Goal: Transaction & Acquisition: Purchase product/service

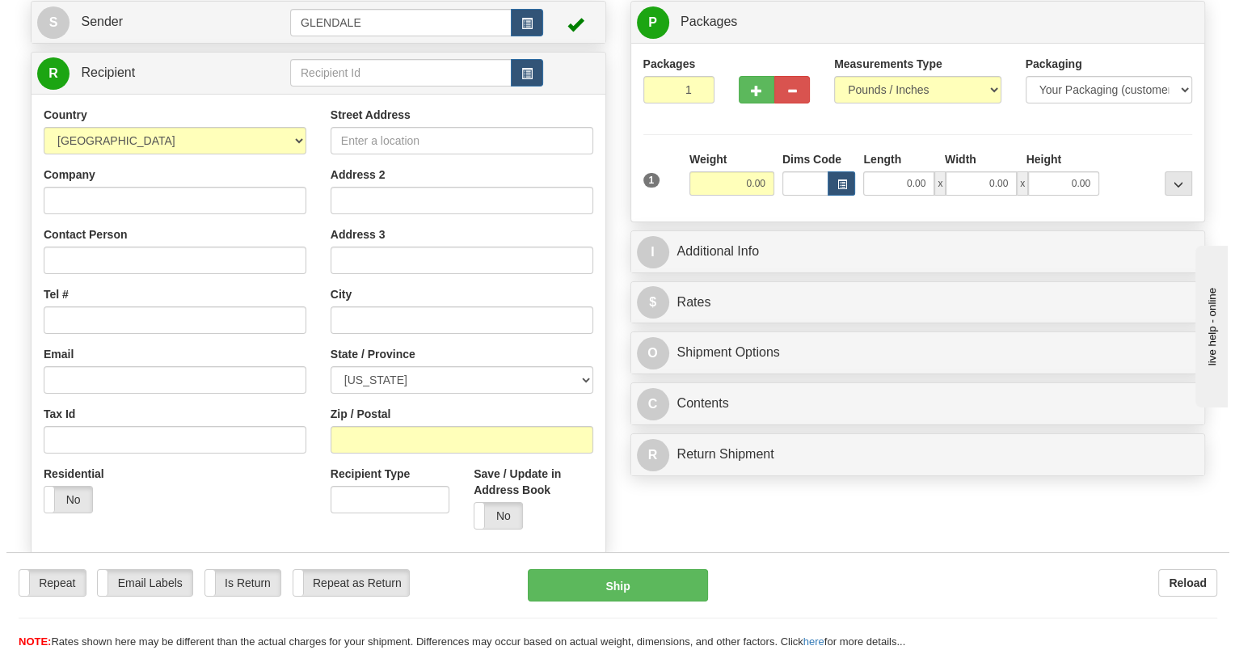
scroll to position [162, 0]
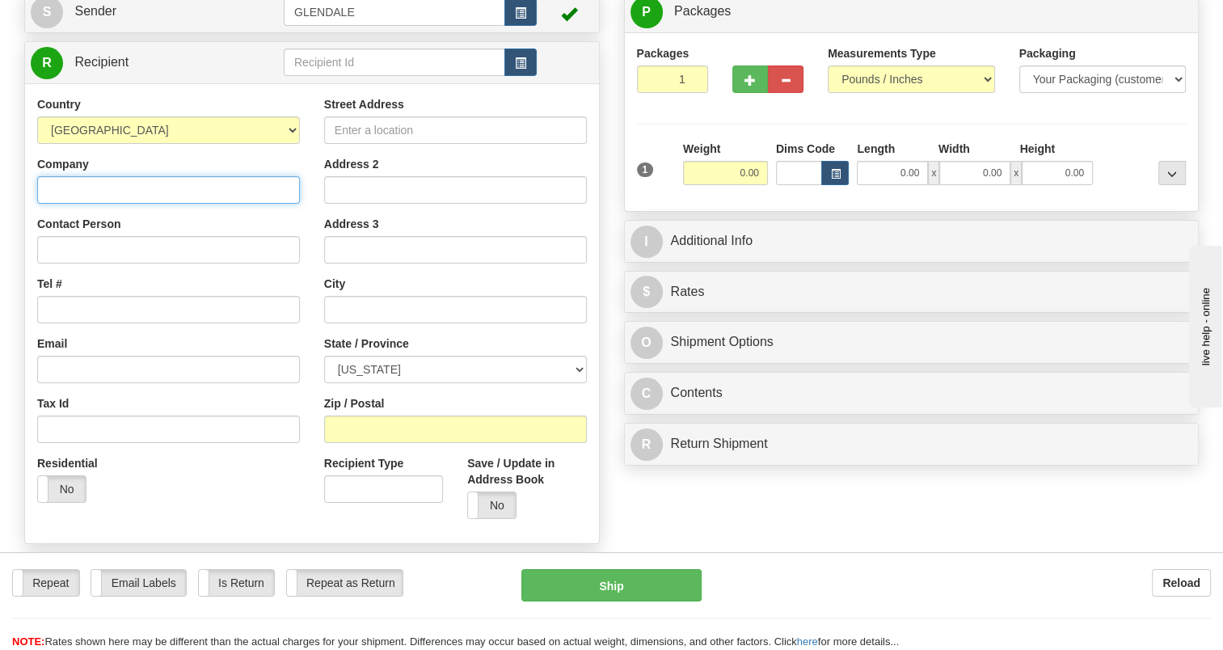
click at [187, 194] on input "Company" at bounding box center [168, 189] width 263 height 27
type input "[PERSON_NAME]"
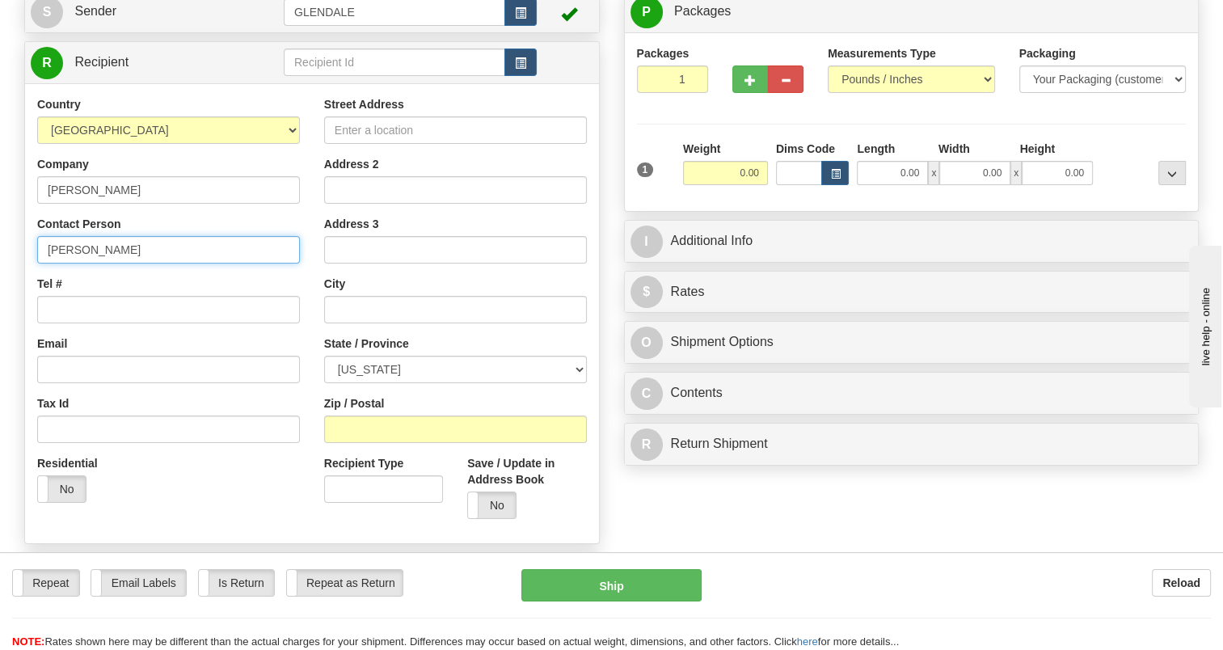
type input "Timothy Stafford"
click at [521, 65] on span "button" at bounding box center [520, 63] width 11 height 11
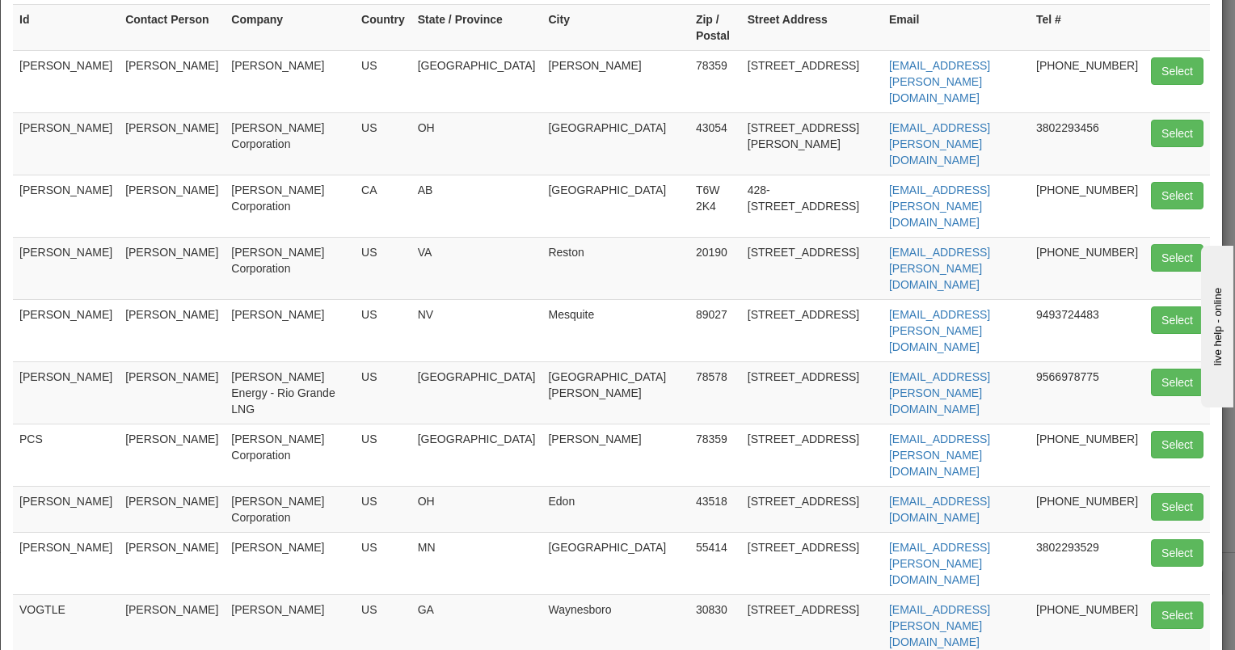
scroll to position [59, 0]
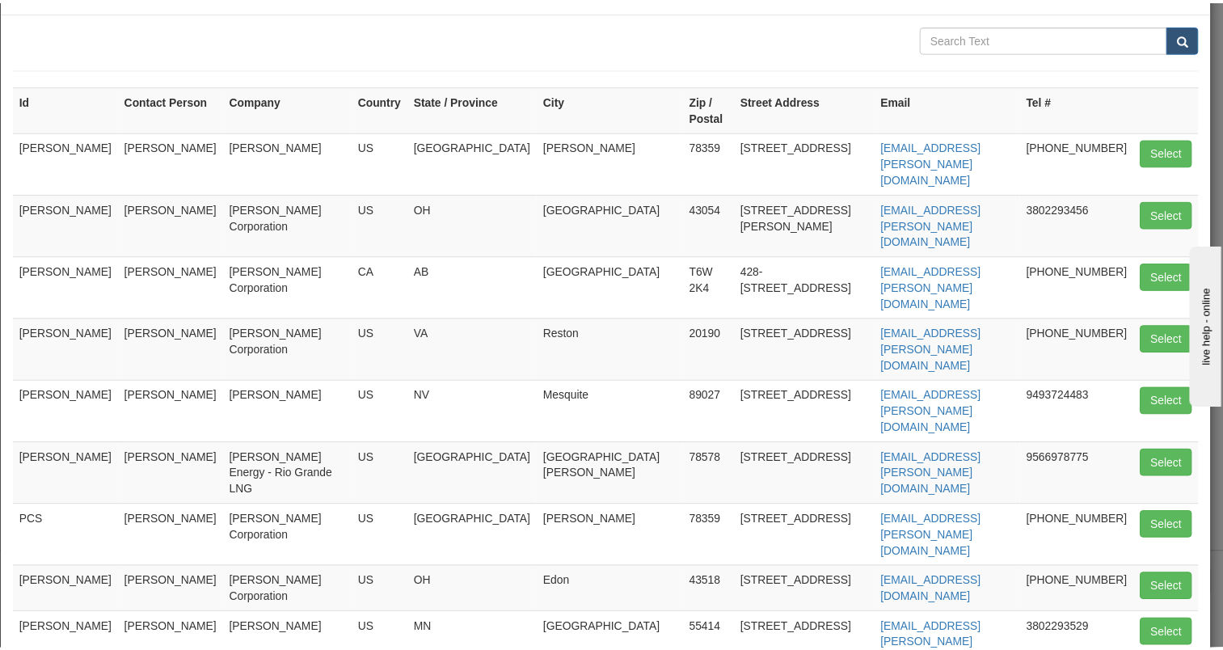
scroll to position [0, 0]
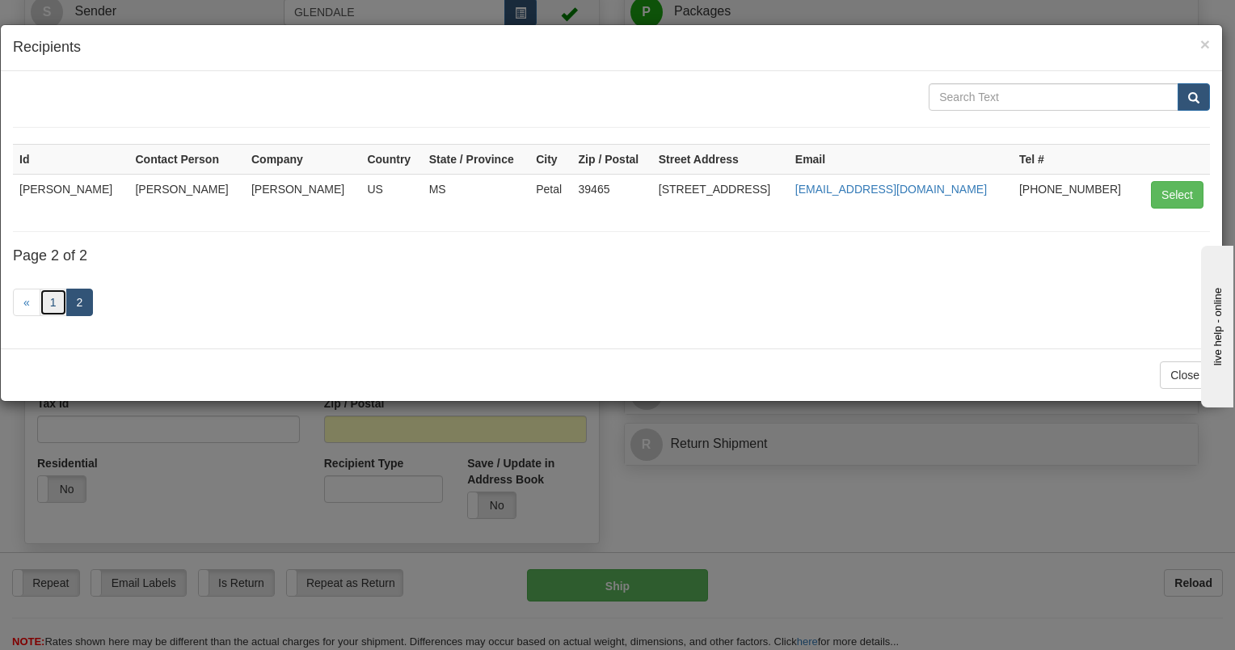
click at [43, 301] on link "1" at bounding box center [53, 301] width 27 height 27
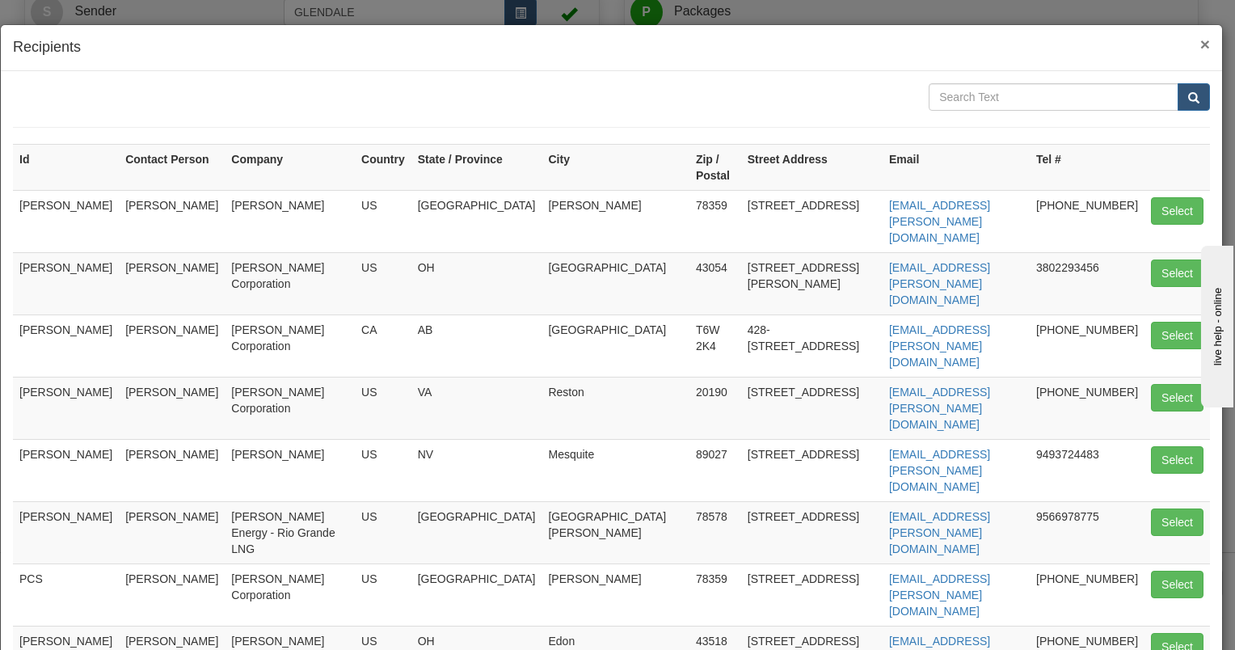
click at [1200, 45] on span "×" at bounding box center [1205, 44] width 10 height 19
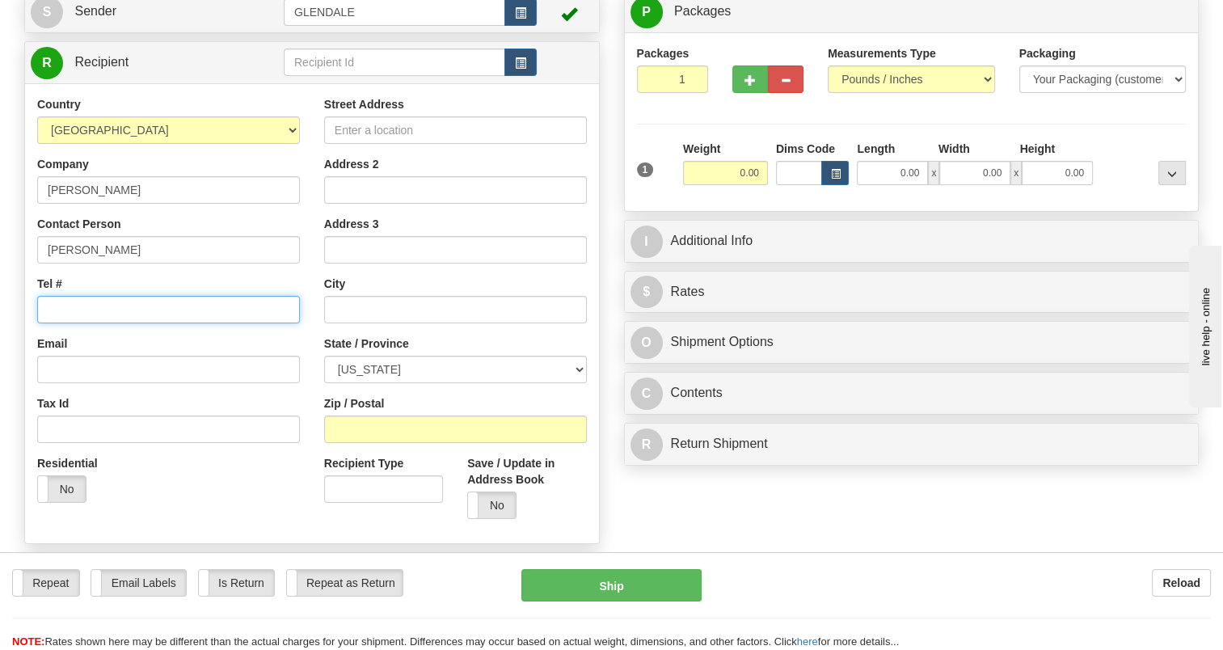
click at [78, 313] on input "Tel #" at bounding box center [168, 309] width 263 height 27
paste input "[PHONE_NUMBER]"
type input "[PHONE_NUMBER]"
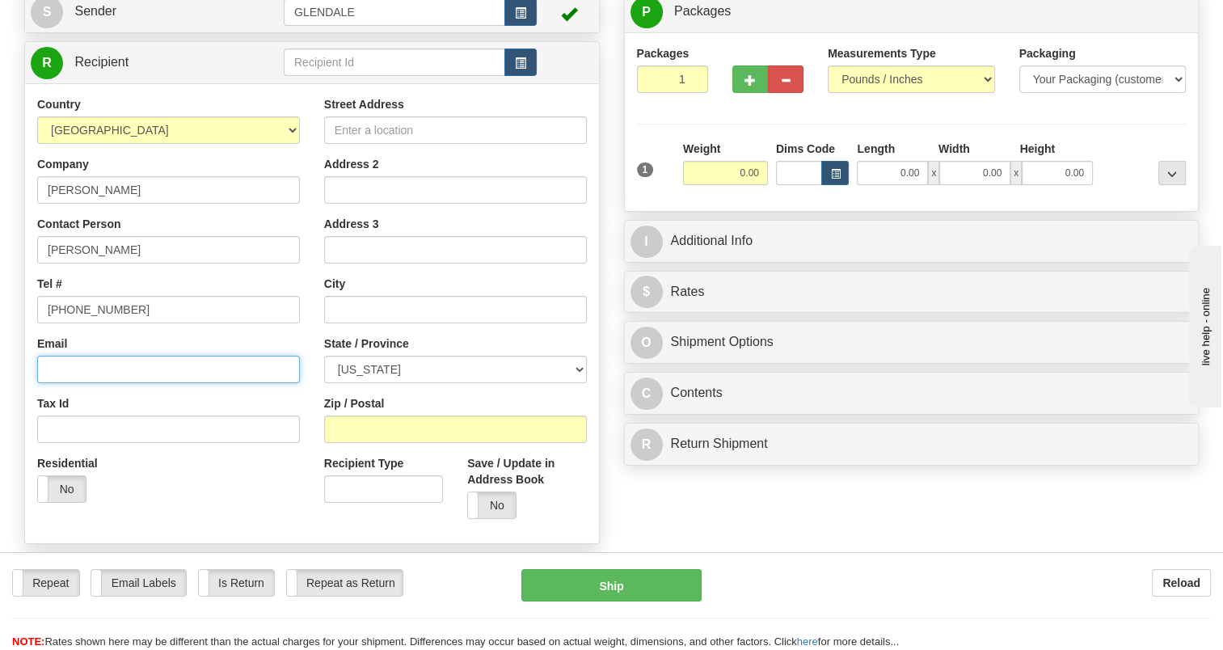
click at [92, 369] on input "Email" at bounding box center [168, 369] width 263 height 27
type input "[EMAIL_ADDRESS][PERSON_NAME][DOMAIN_NAME]"
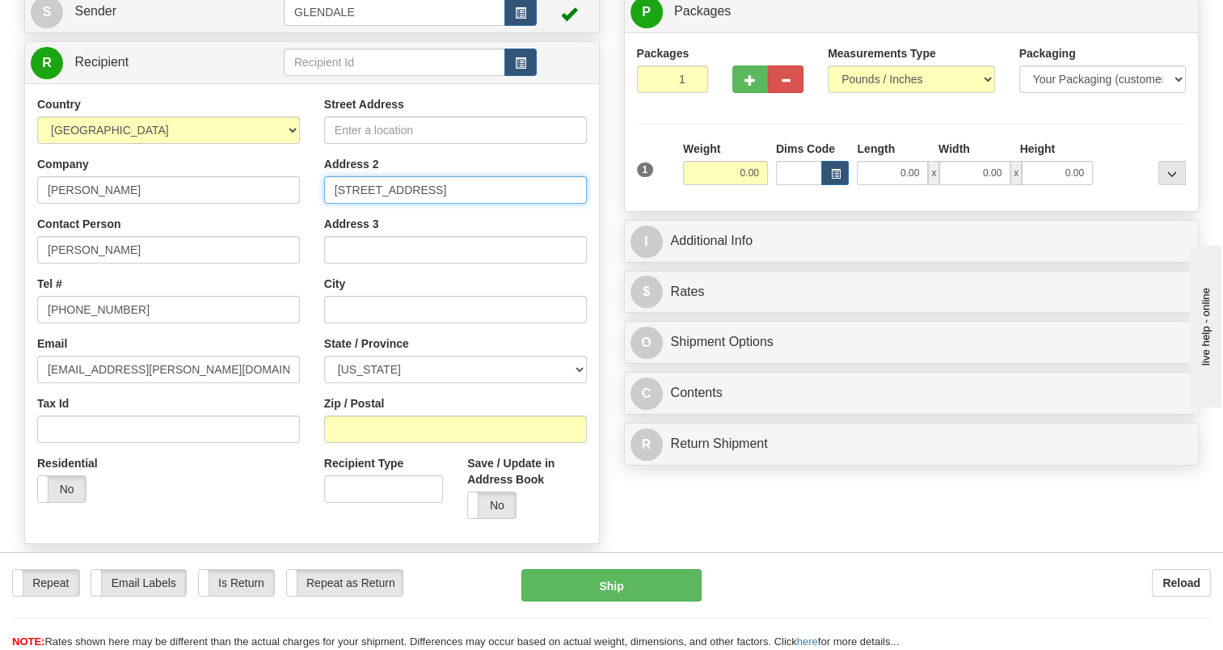
type input "[STREET_ADDRESS]"
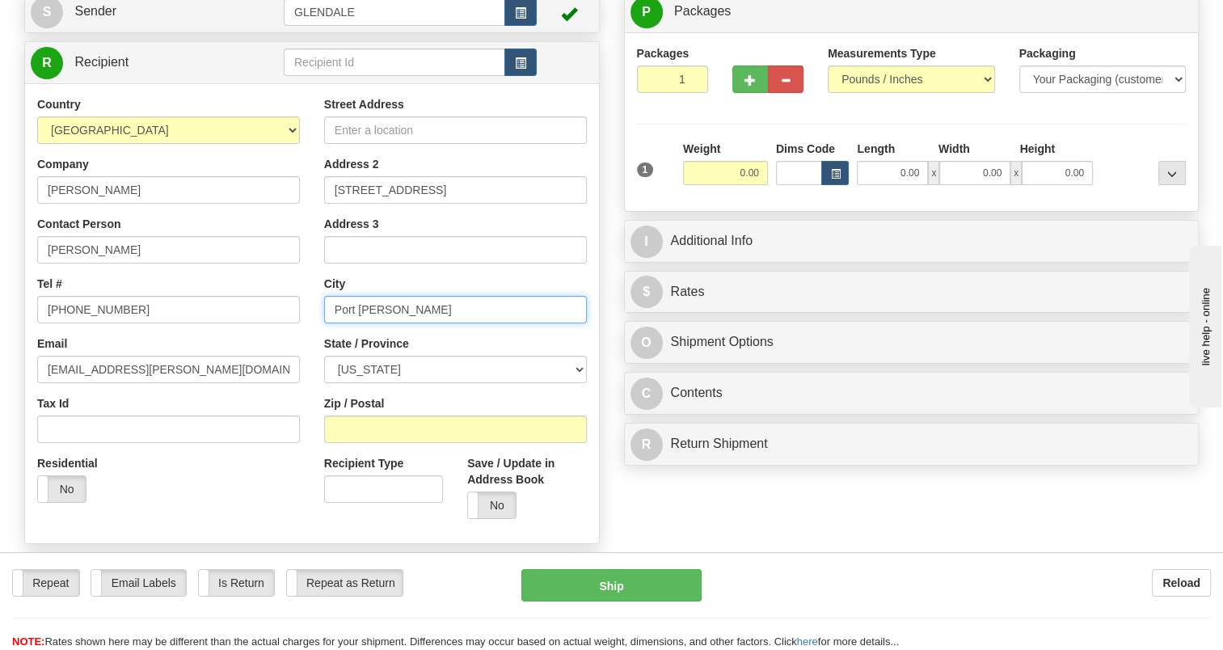
type input "Port [PERSON_NAME]"
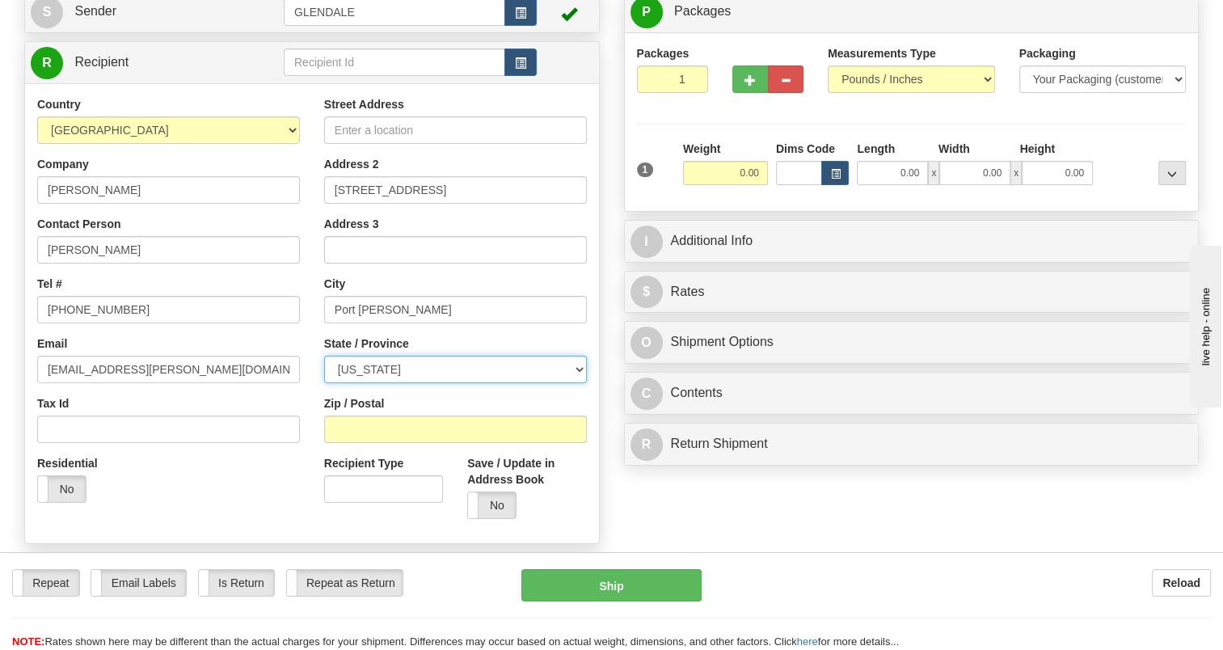
select select "[GEOGRAPHIC_DATA]"
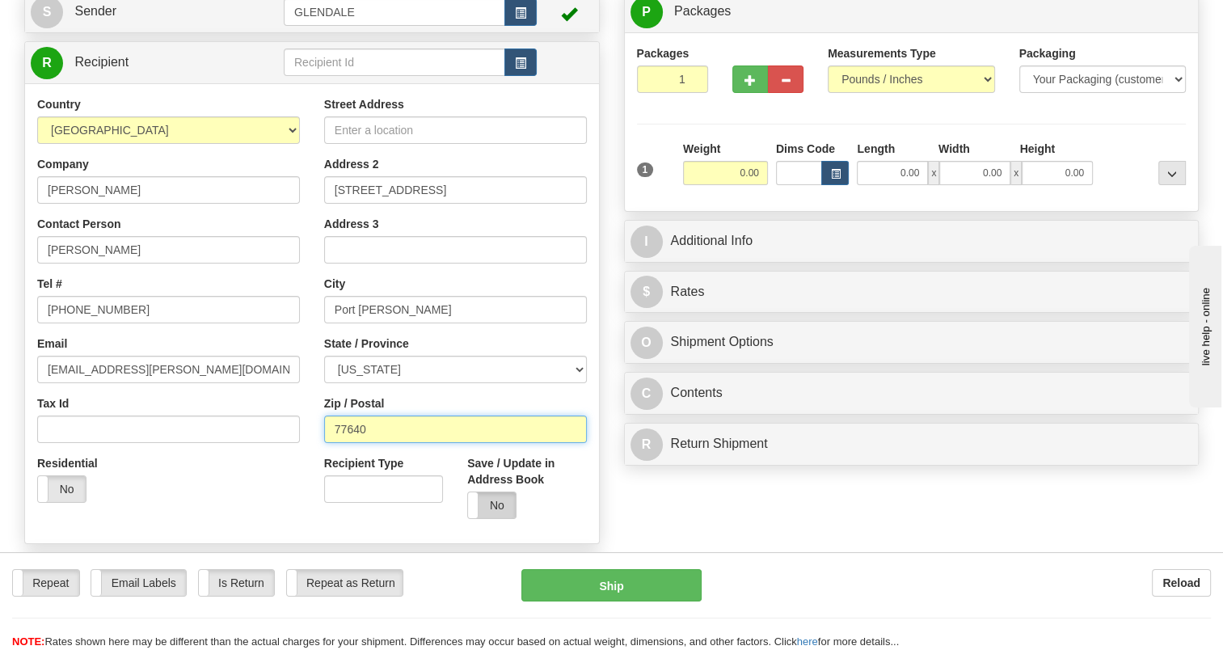
type input "77640"
click at [499, 507] on label "No" at bounding box center [492, 505] width 48 height 26
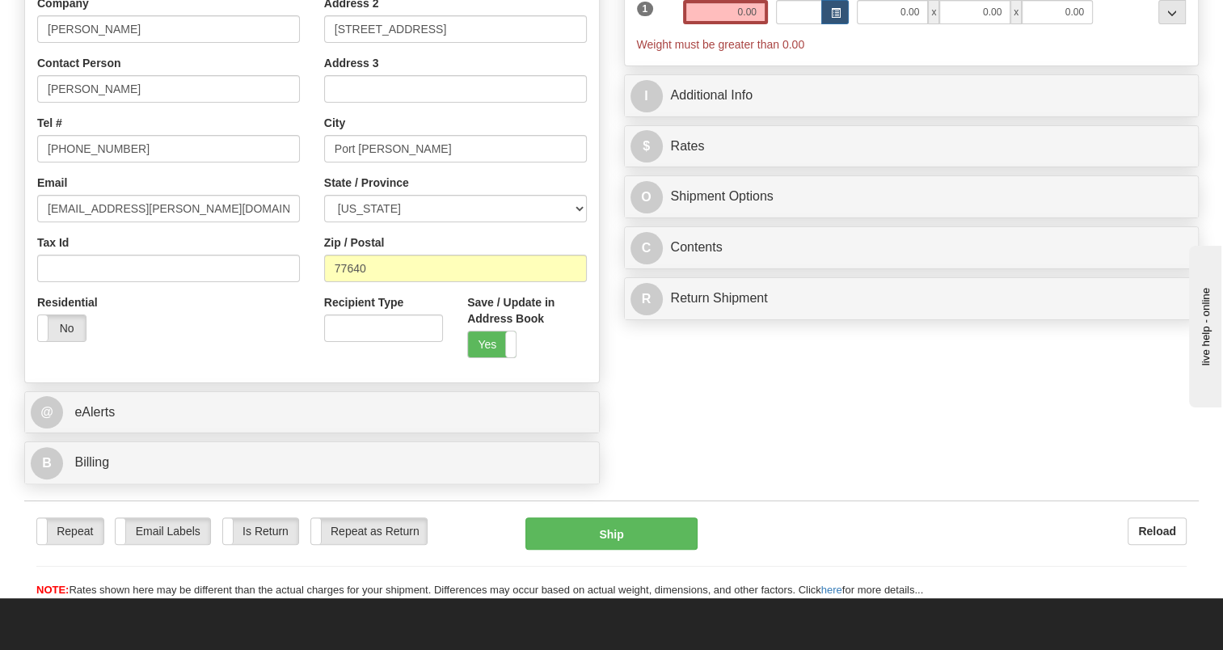
scroll to position [323, 0]
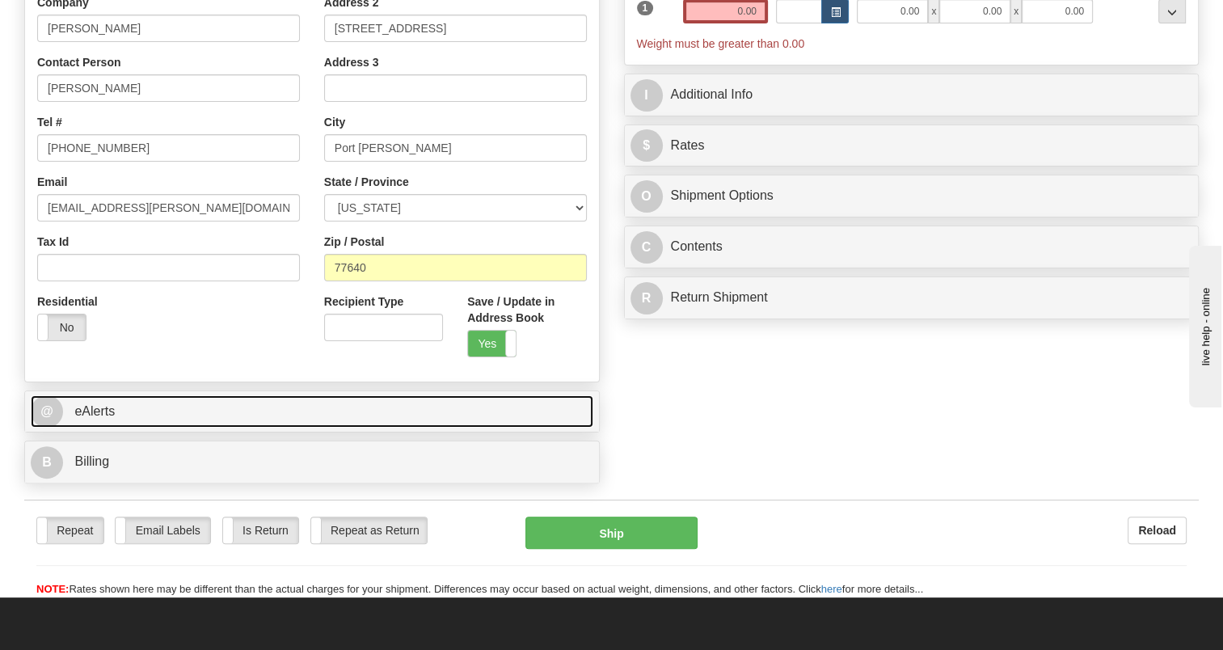
click at [395, 415] on link "@ eAlerts" at bounding box center [312, 411] width 562 height 33
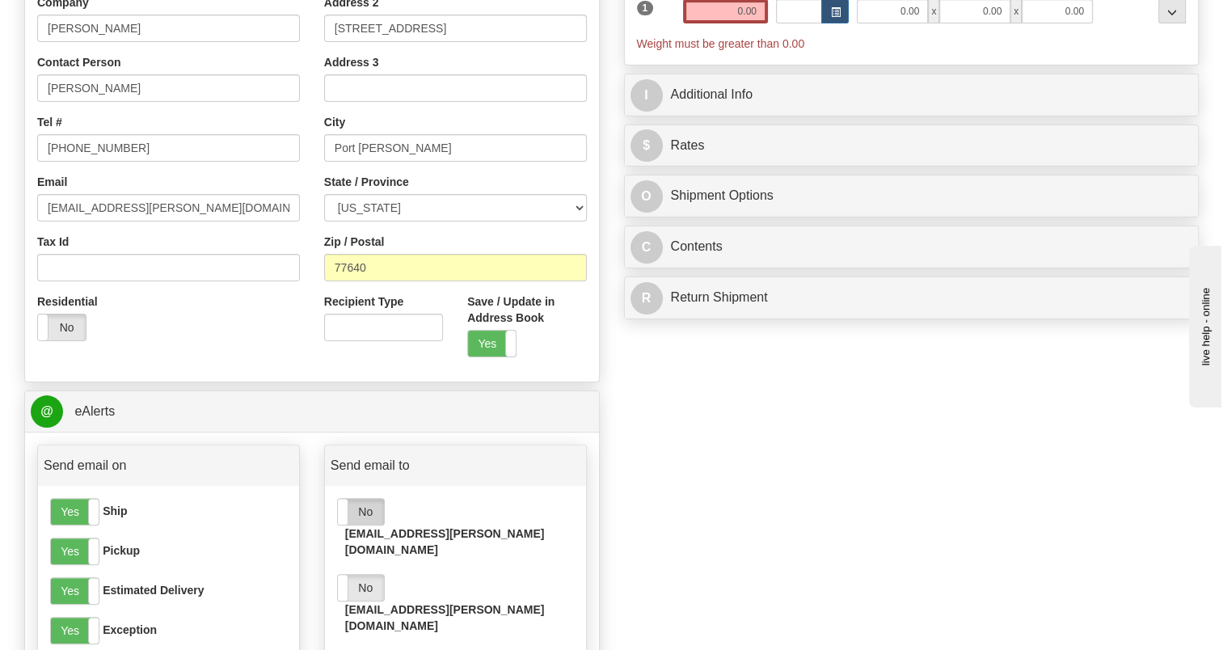
click at [370, 507] on label "No" at bounding box center [361, 512] width 46 height 26
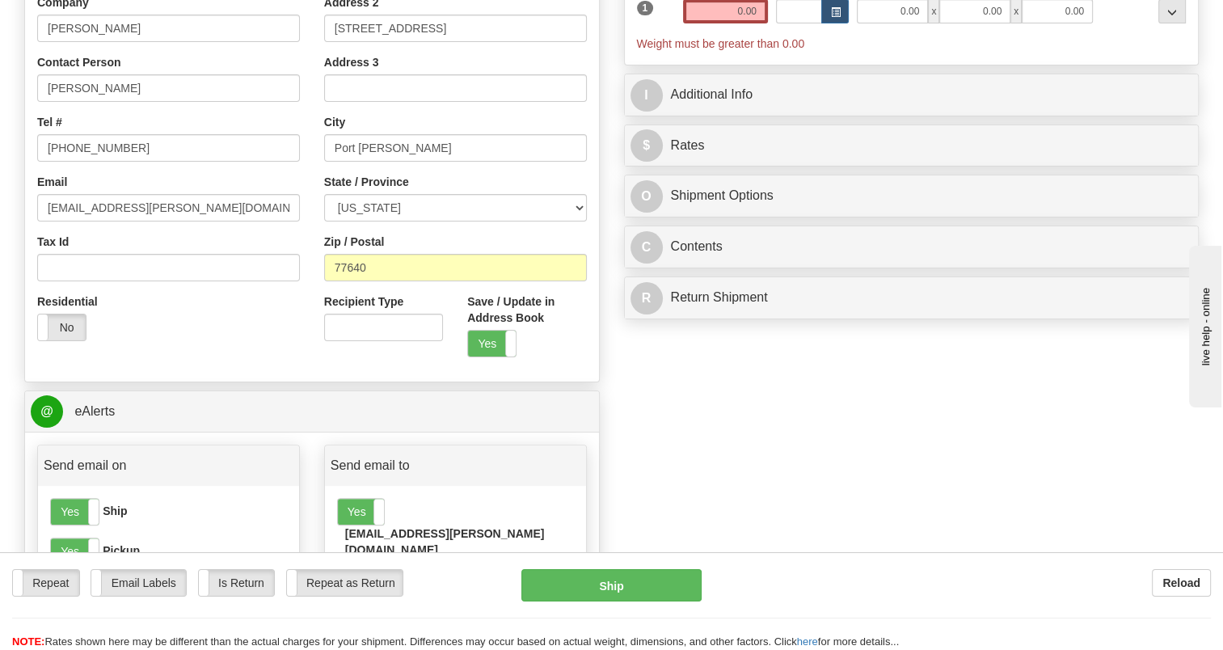
click at [369, 575] on label "No" at bounding box center [361, 588] width 46 height 26
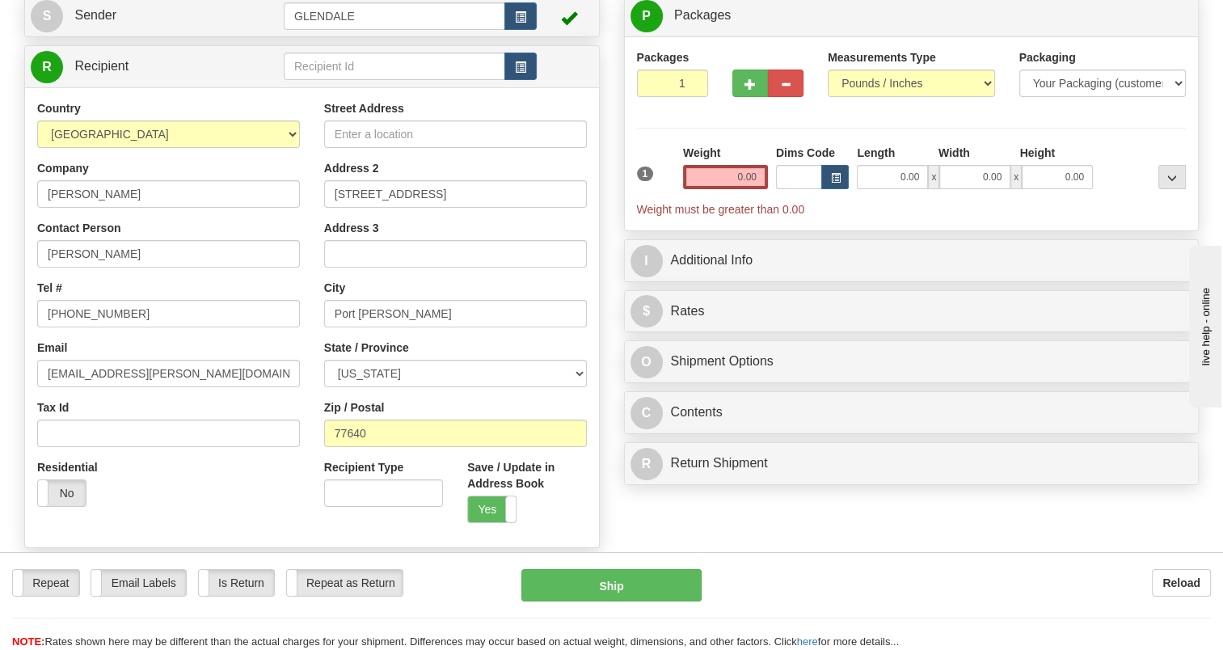
scroll to position [0, 0]
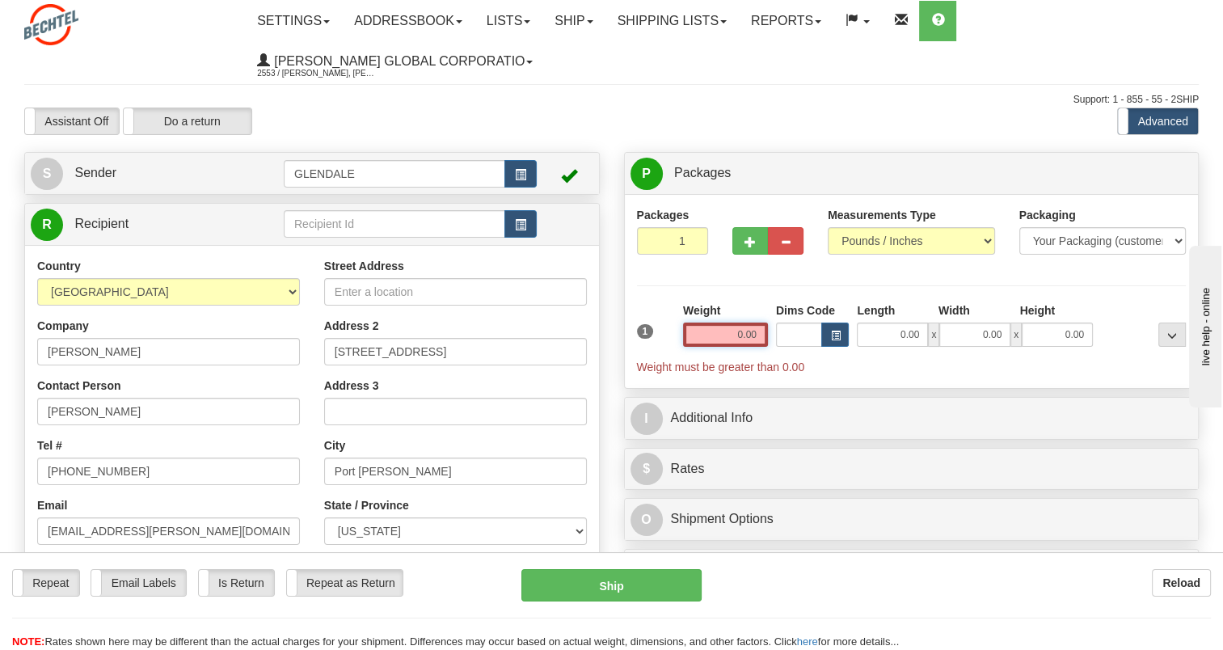
drag, startPoint x: 701, startPoint y: 341, endPoint x: 776, endPoint y: 339, distance: 74.4
click at [776, 339] on div "1 Weight 0.00 Dims Code 0.00" at bounding box center [912, 338] width 558 height 73
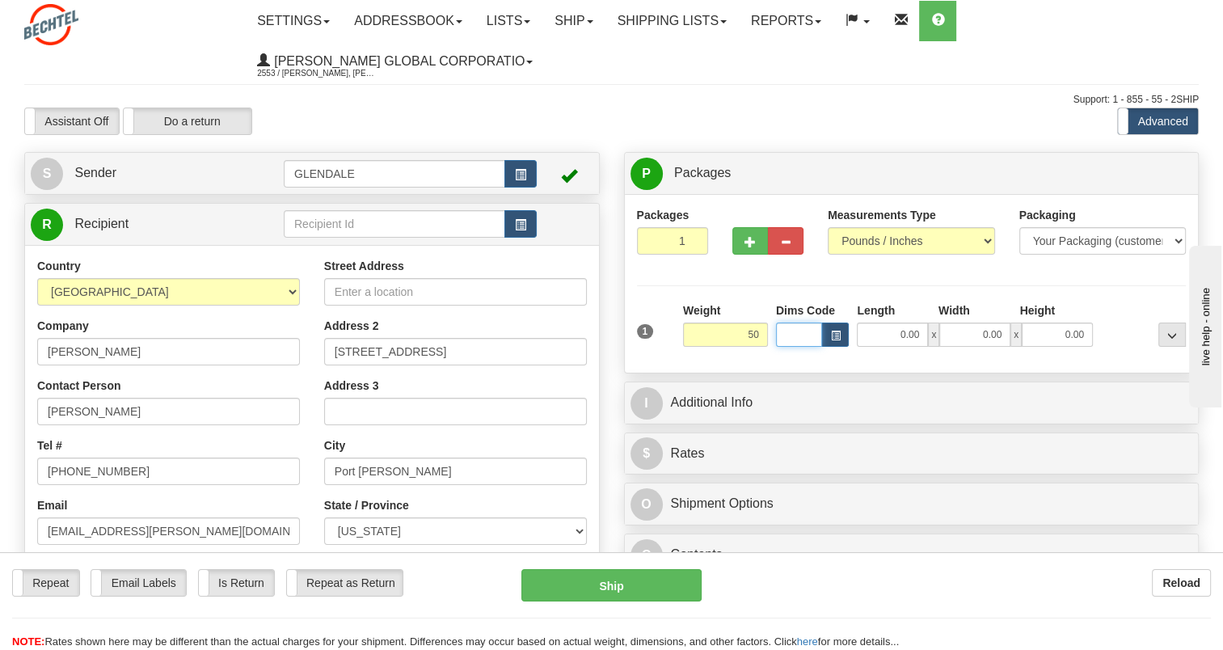
type input "50.00"
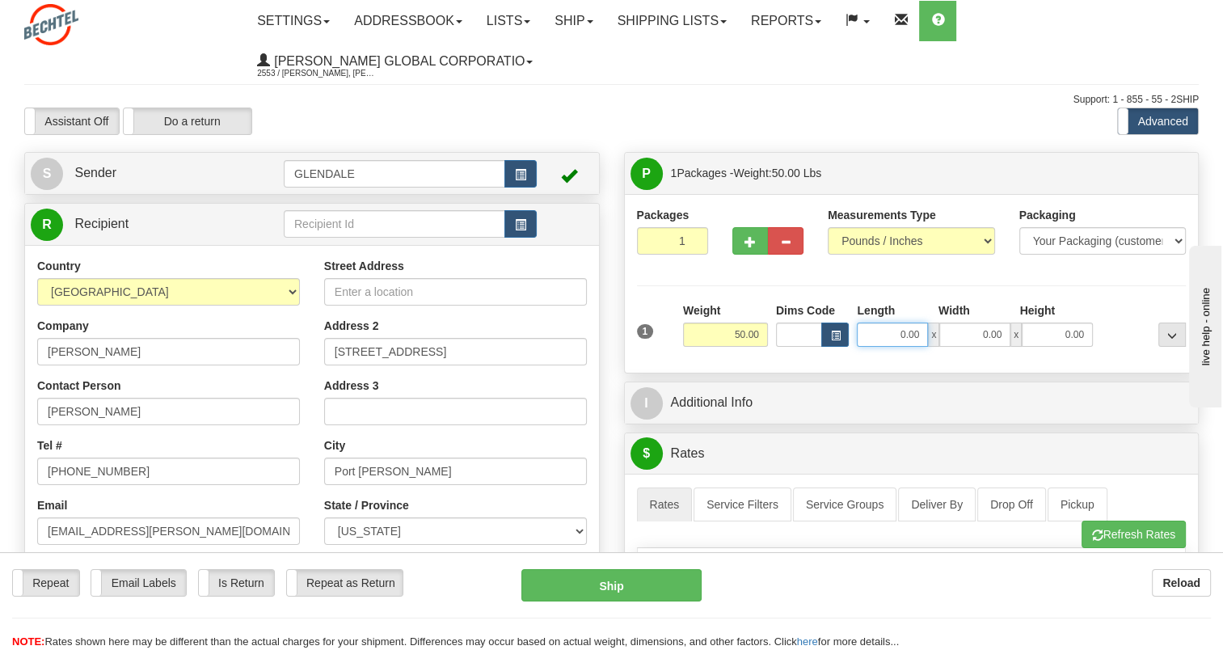
drag, startPoint x: 874, startPoint y: 331, endPoint x: 949, endPoint y: 336, distance: 75.3
click at [949, 336] on div "0.00 x 0.00 x 0.00" at bounding box center [975, 334] width 236 height 24
type input "15.00"
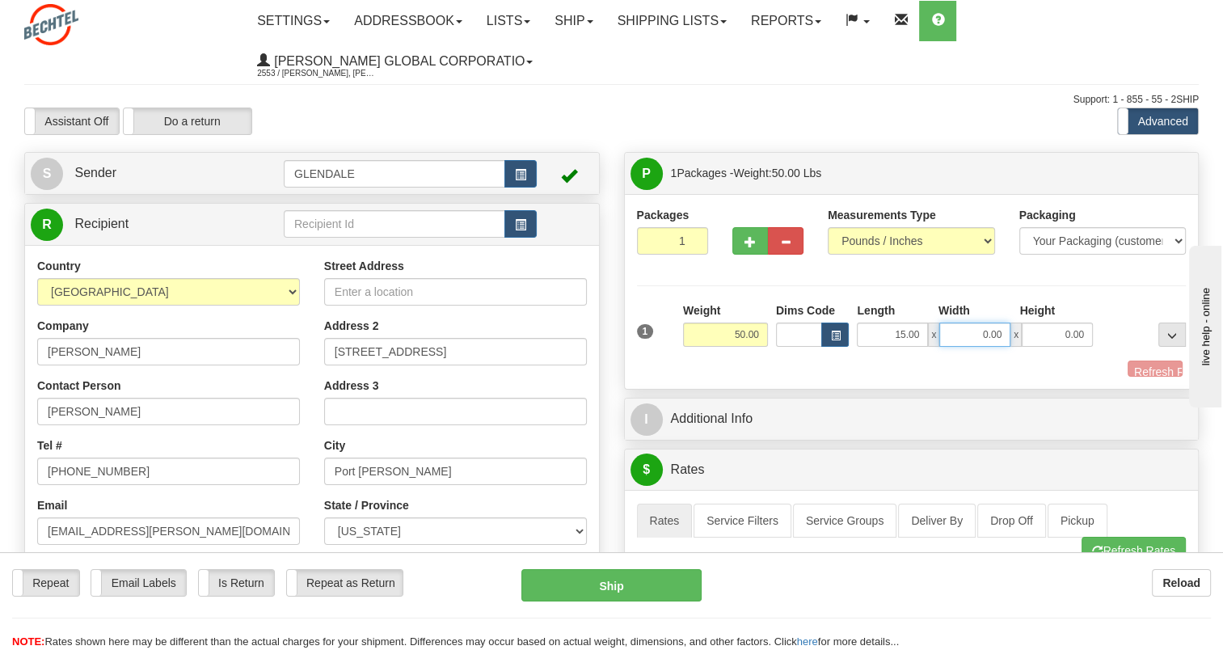
drag, startPoint x: 978, startPoint y: 336, endPoint x: 1015, endPoint y: 336, distance: 37.2
click at [1015, 336] on div "15.00 x 0.00 x 0.00" at bounding box center [975, 334] width 236 height 24
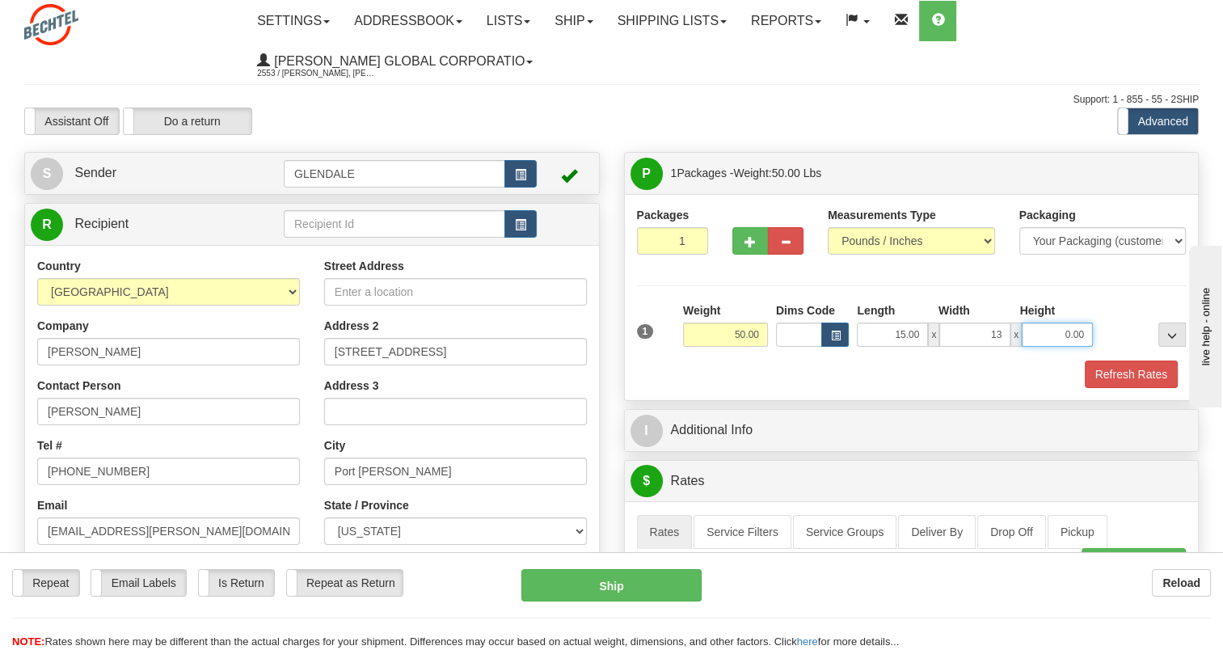
type input "13.00"
drag, startPoint x: 1036, startPoint y: 335, endPoint x: 1145, endPoint y: 338, distance: 109.1
click at [1145, 338] on div "1 Weight 50.00 Dims Code x x" at bounding box center [912, 330] width 558 height 57
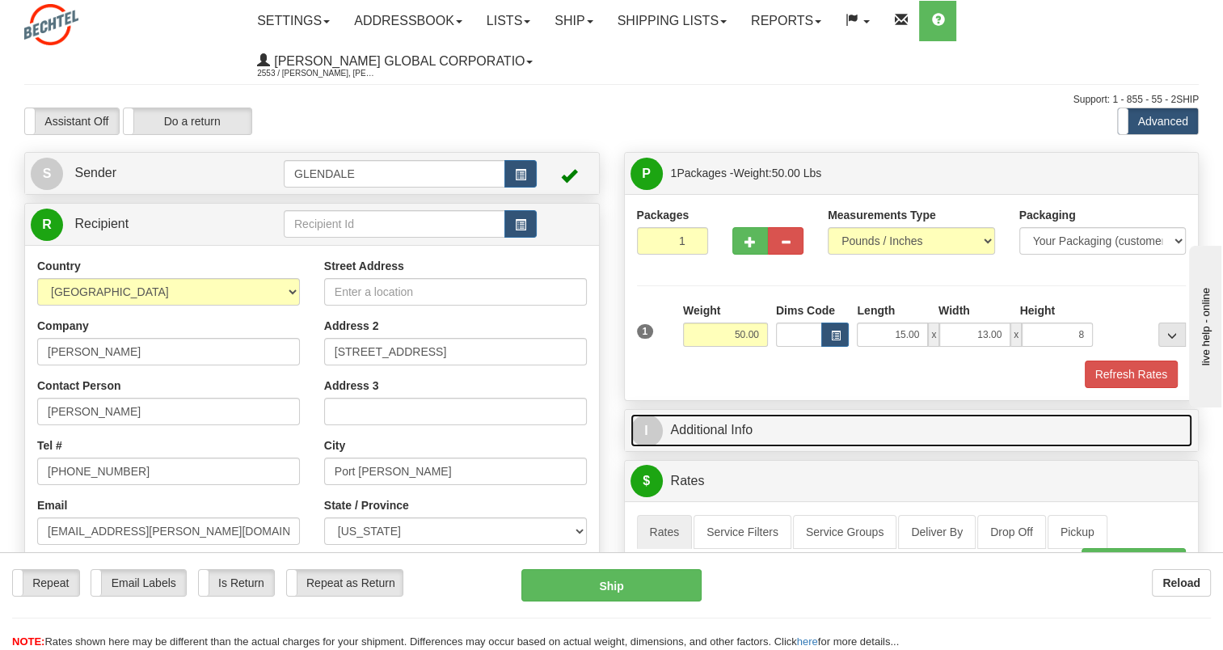
type input "8.00"
click at [815, 435] on link "I Additional Info" at bounding box center [911, 430] width 562 height 33
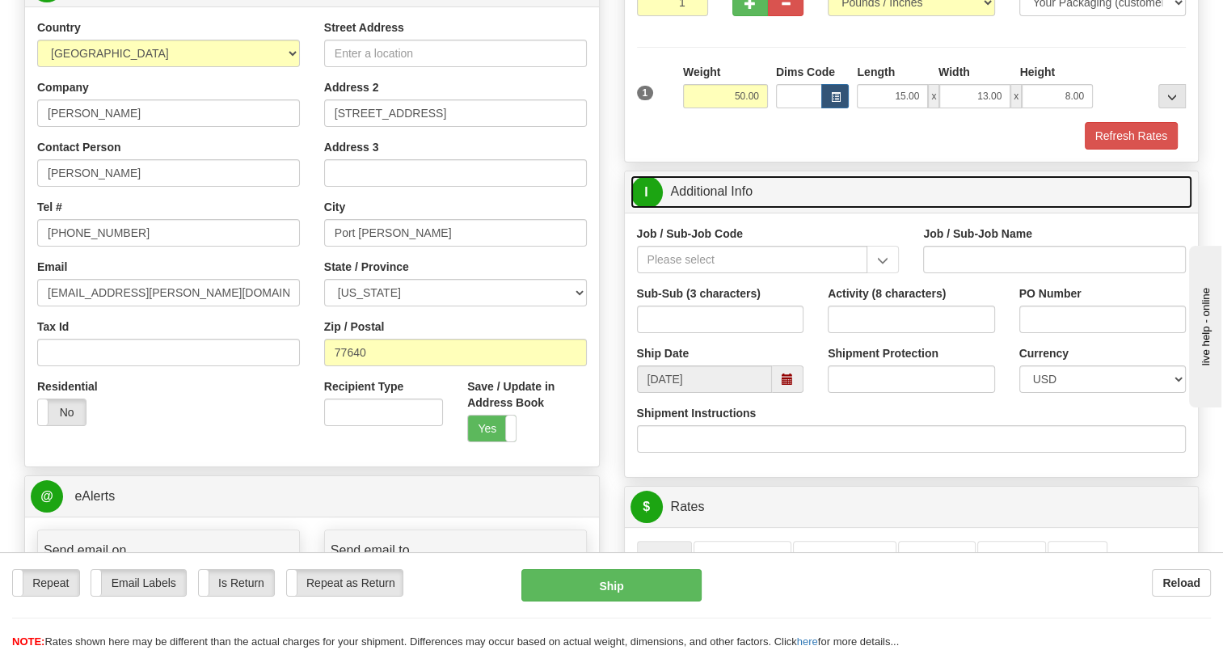
scroll to position [242, 0]
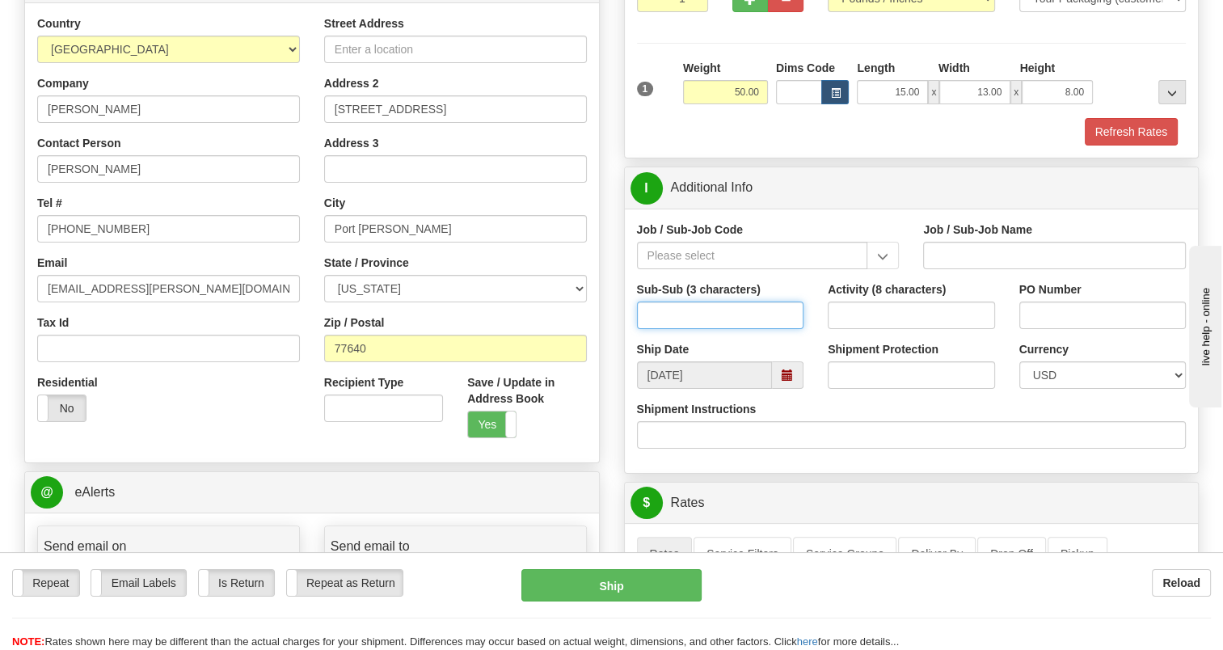
click at [711, 319] on input "Sub-Sub (3 characters)" at bounding box center [720, 314] width 167 height 27
type input "26196"
drag, startPoint x: 711, startPoint y: 319, endPoint x: 560, endPoint y: 317, distance: 151.1
click at [682, 248] on input "Job / Sub-Job Code" at bounding box center [752, 255] width 231 height 27
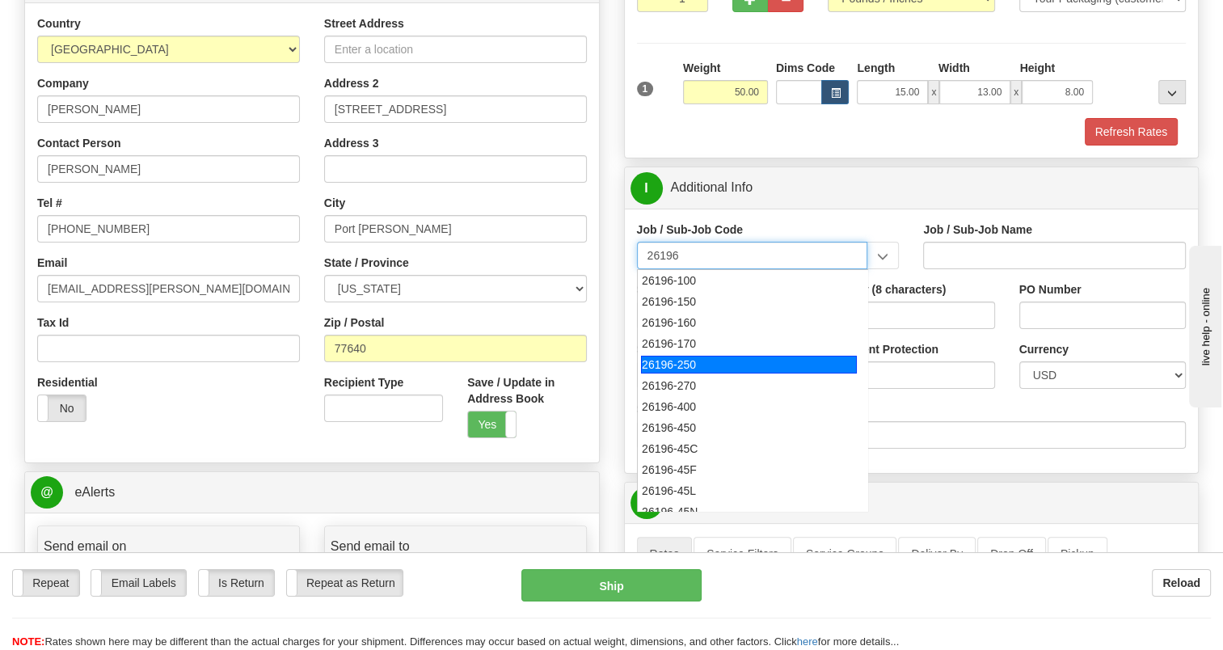
click at [700, 360] on div "26196-250" at bounding box center [749, 365] width 216 height 18
type input "26196-250"
type input "PORT [PERSON_NAME] LNG - FIELD MATERIAL REQUISTIONS"
type input "26196-250"
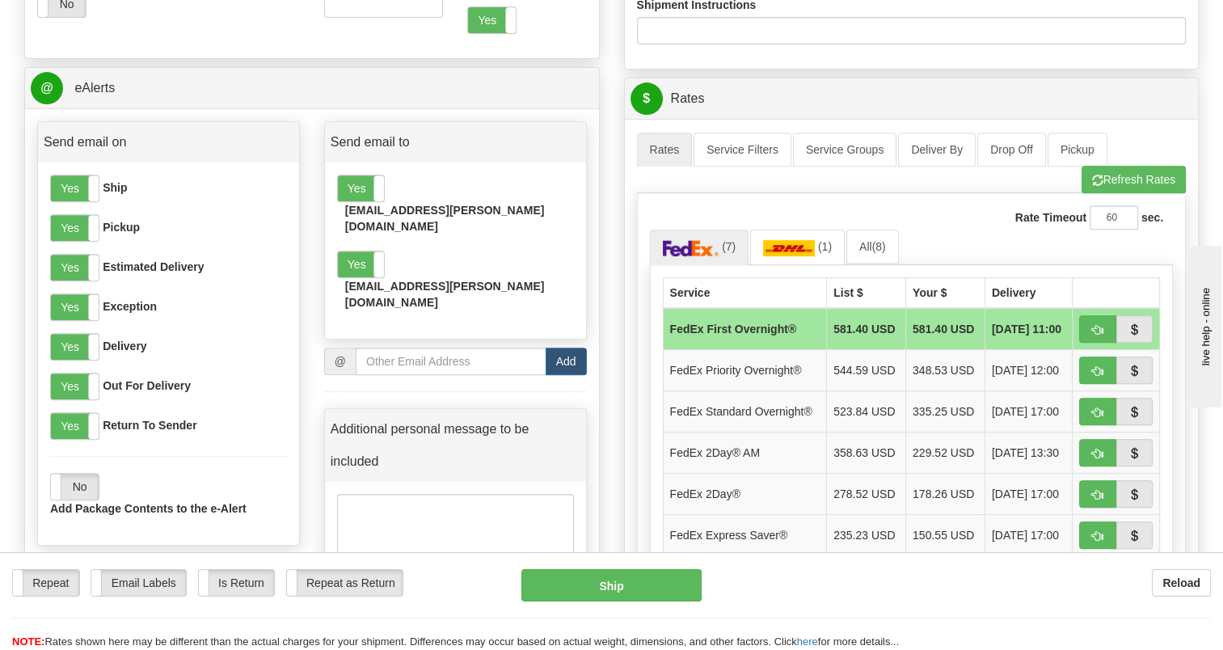
scroll to position [727, 0]
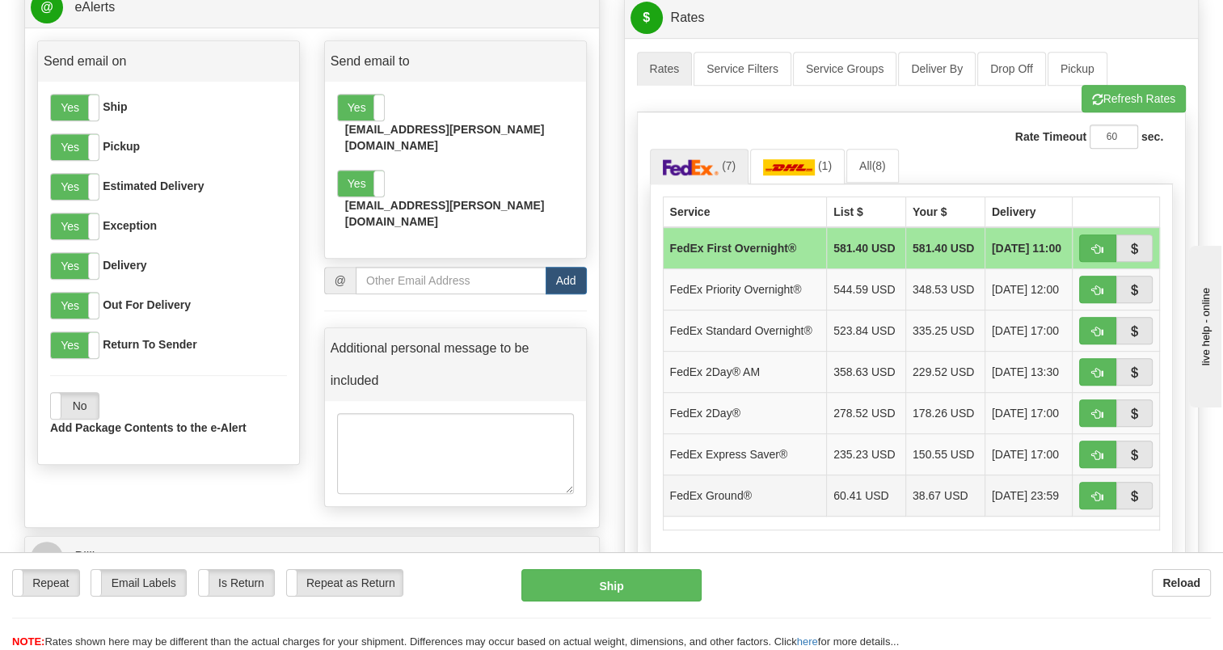
click at [774, 491] on td "FedEx Ground®" at bounding box center [745, 494] width 164 height 41
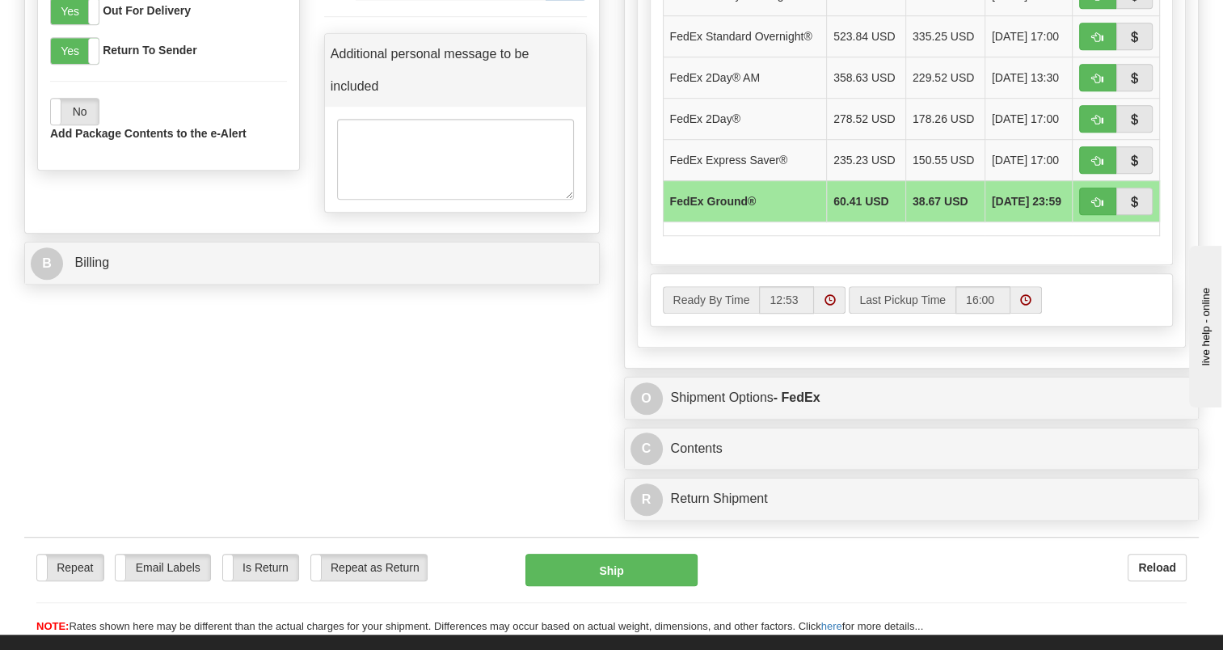
scroll to position [1051, 0]
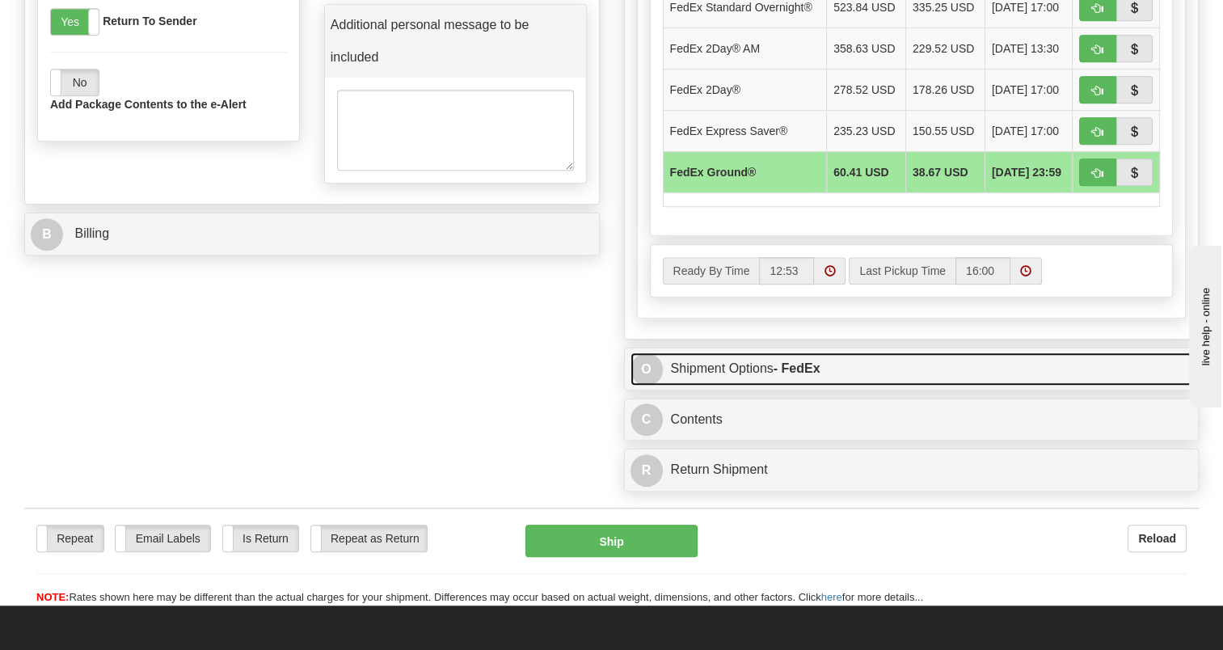
click at [748, 365] on link "O Shipment Options - FedEx" at bounding box center [911, 368] width 562 height 33
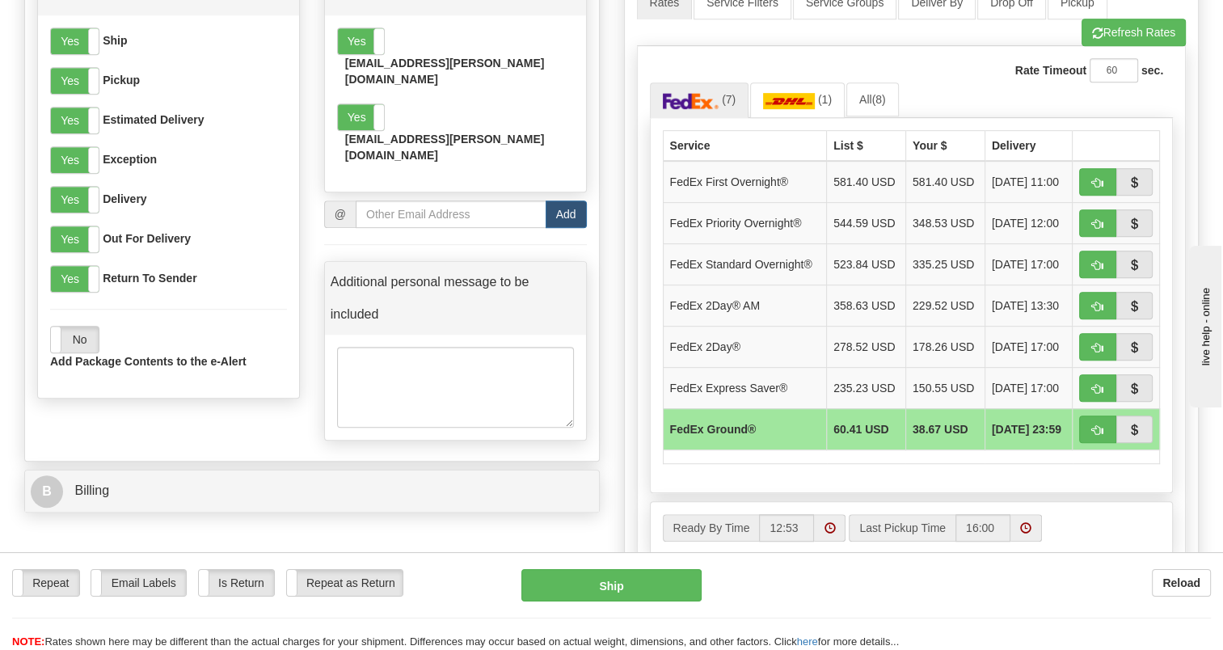
scroll to position [808, 0]
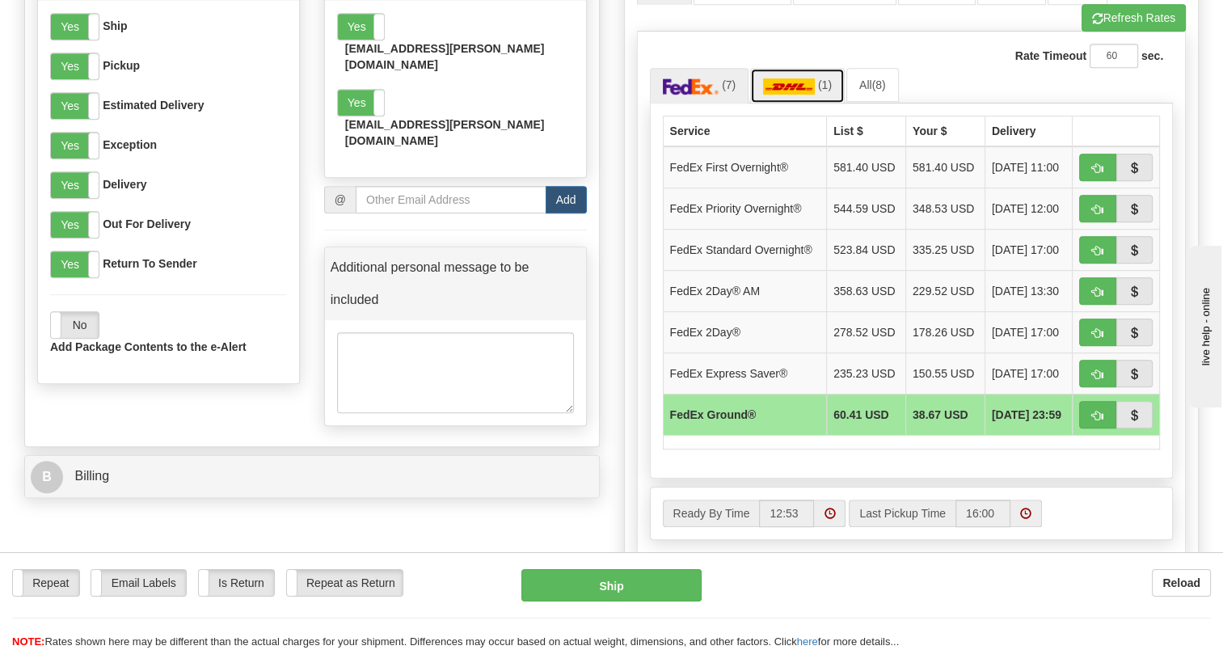
click at [776, 92] on img at bounding box center [789, 86] width 52 height 16
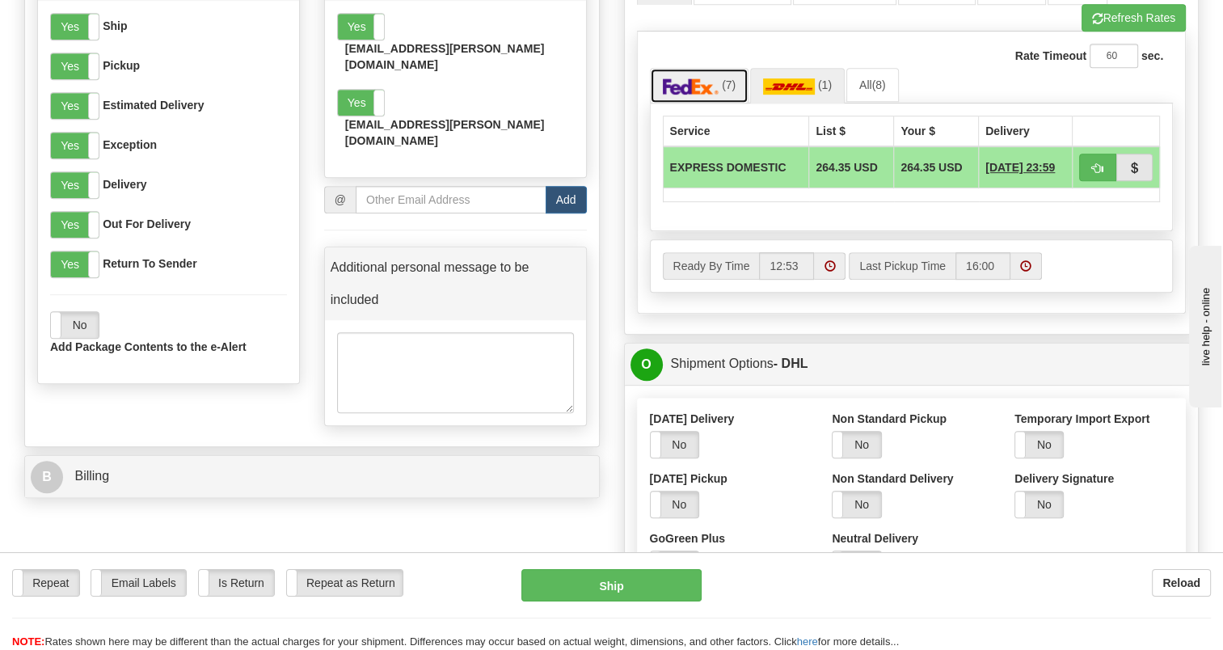
click at [695, 82] on img at bounding box center [691, 86] width 57 height 16
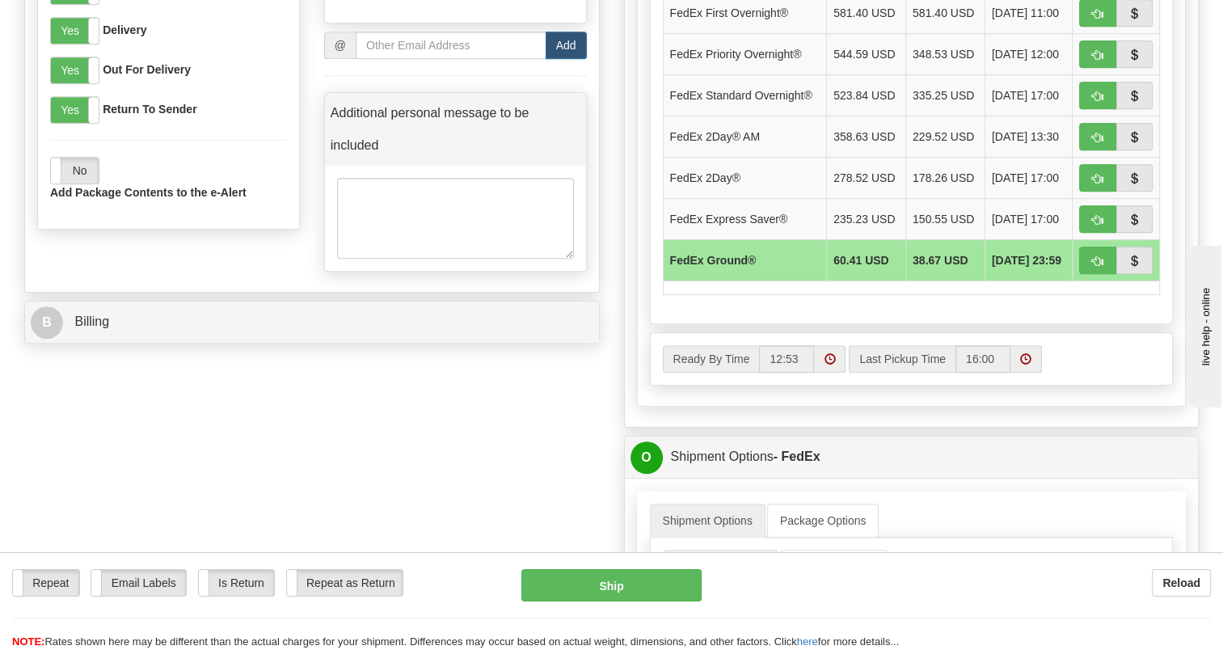
scroll to position [970, 0]
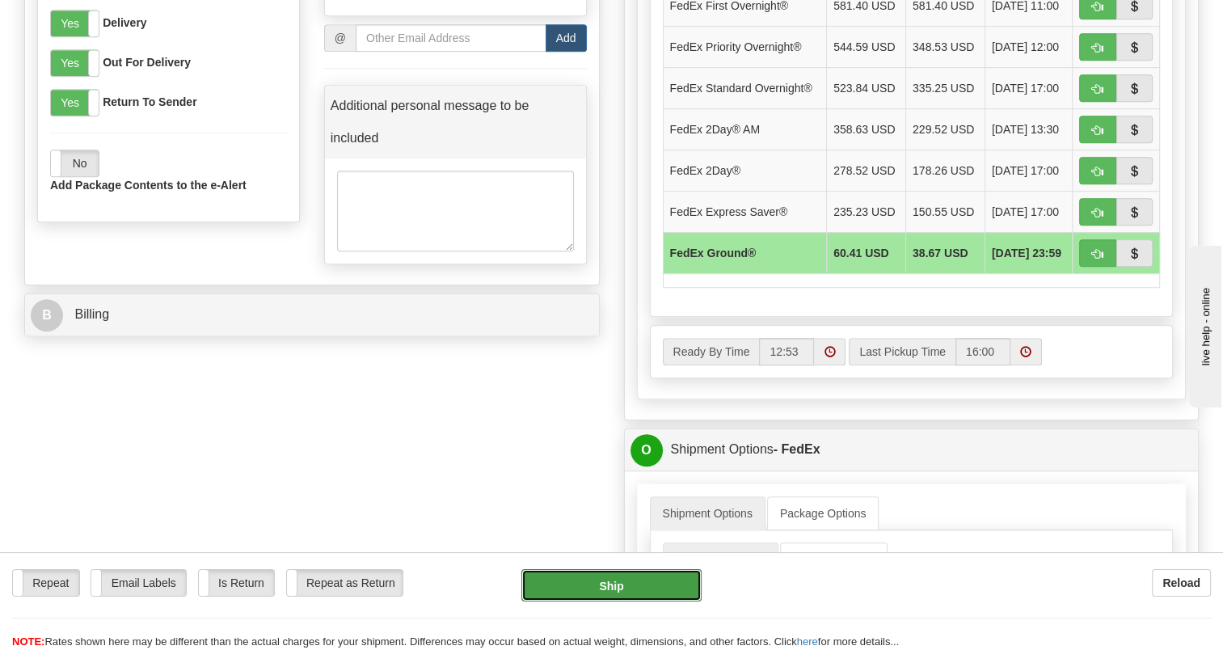
click at [624, 593] on button "Ship" at bounding box center [610, 585] width 179 height 32
type input "92"
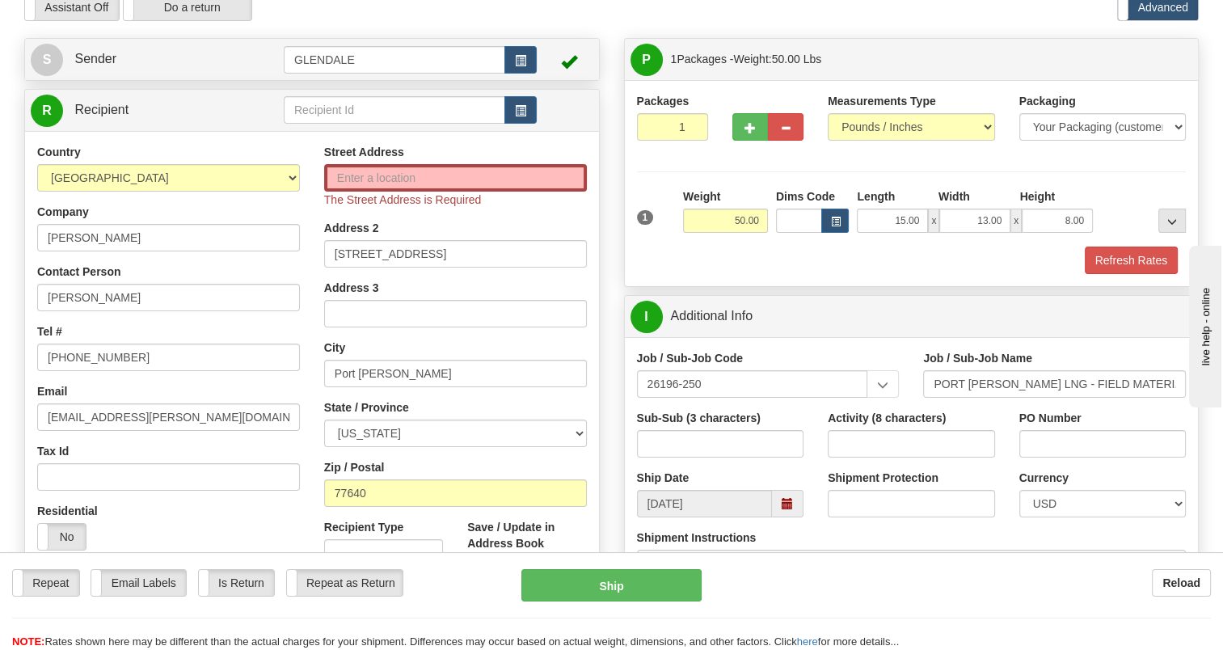
scroll to position [16, 0]
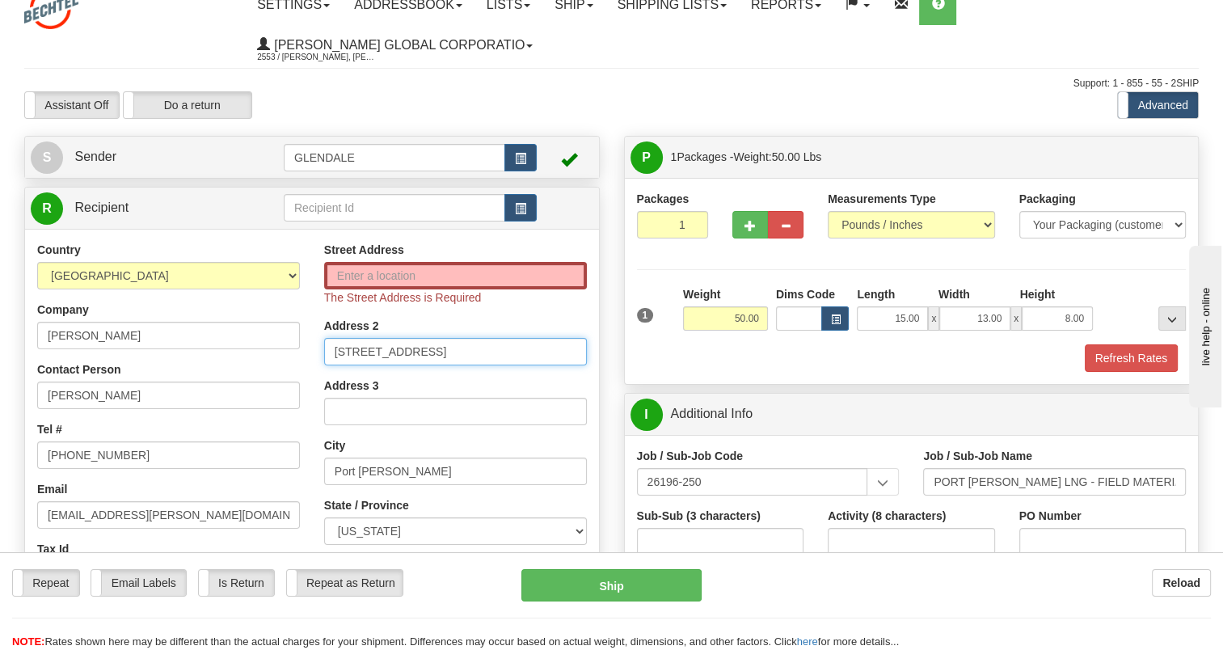
drag, startPoint x: 440, startPoint y: 356, endPoint x: 311, endPoint y: 352, distance: 128.5
click at [312, 352] on div "Street Address The Street Address is Required Address 2 3750 S Gulfway Dr Addre…" at bounding box center [455, 467] width 287 height 451
click at [368, 281] on input "Street Address" at bounding box center [455, 275] width 263 height 27
paste input "[STREET_ADDRESS]"
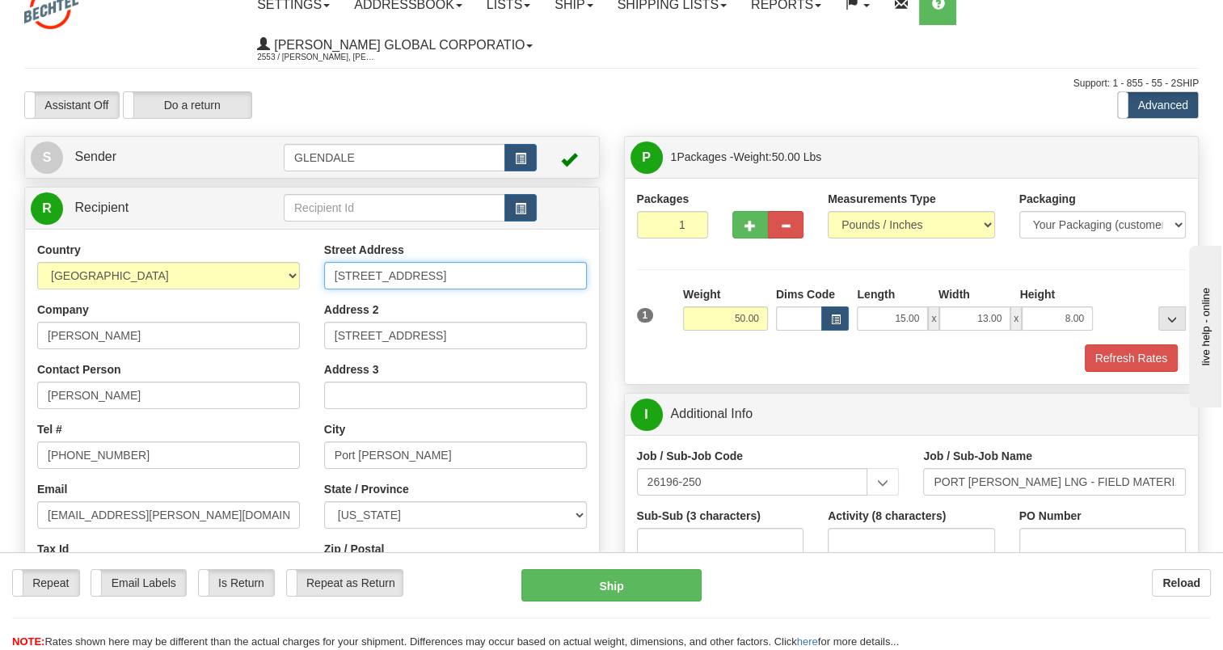
type input "[STREET_ADDRESS]"
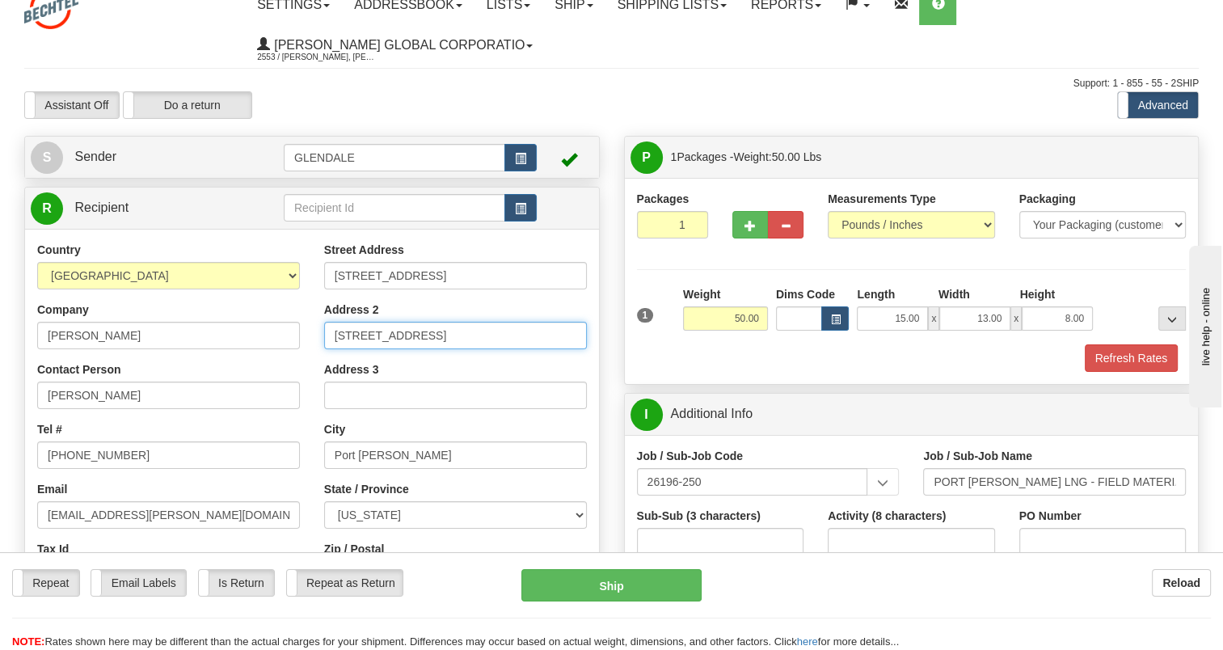
drag, startPoint x: 440, startPoint y: 339, endPoint x: 283, endPoint y: 334, distance: 156.8
click at [283, 334] on div "Country AFGHANISTAN ALAND ISLANDS ALBANIA ALGERIA AMERICAN SAMOA ANDORRA ANGOLA…" at bounding box center [312, 459] width 574 height 435
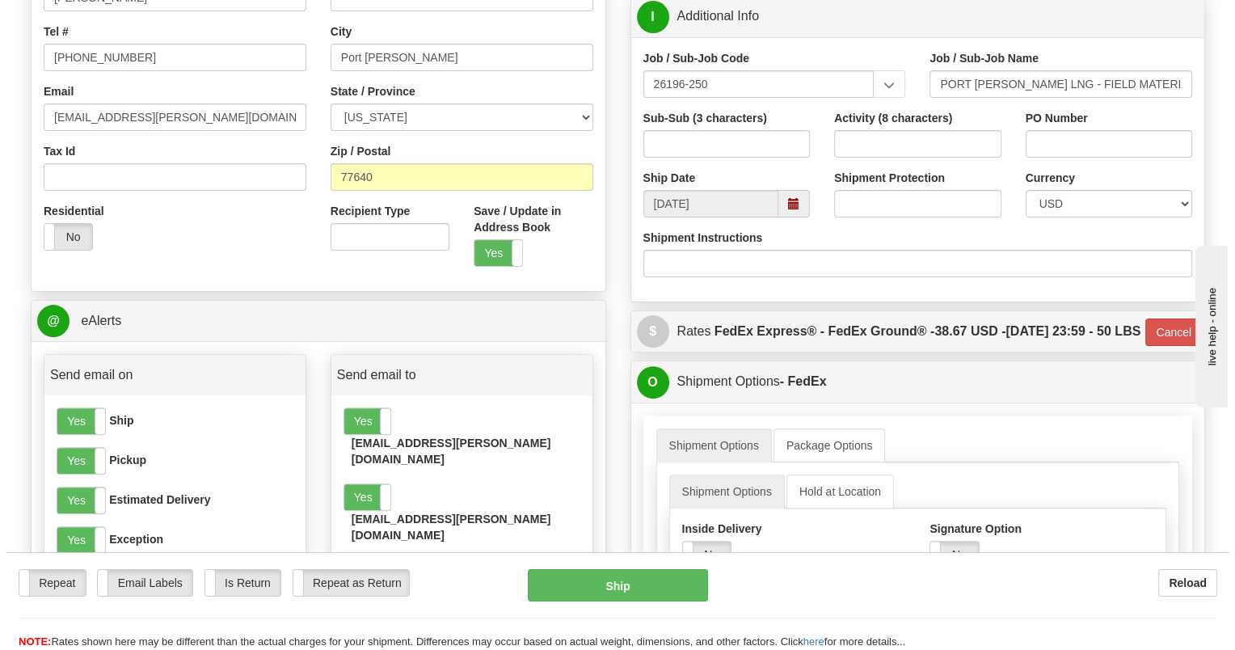
scroll to position [501, 0]
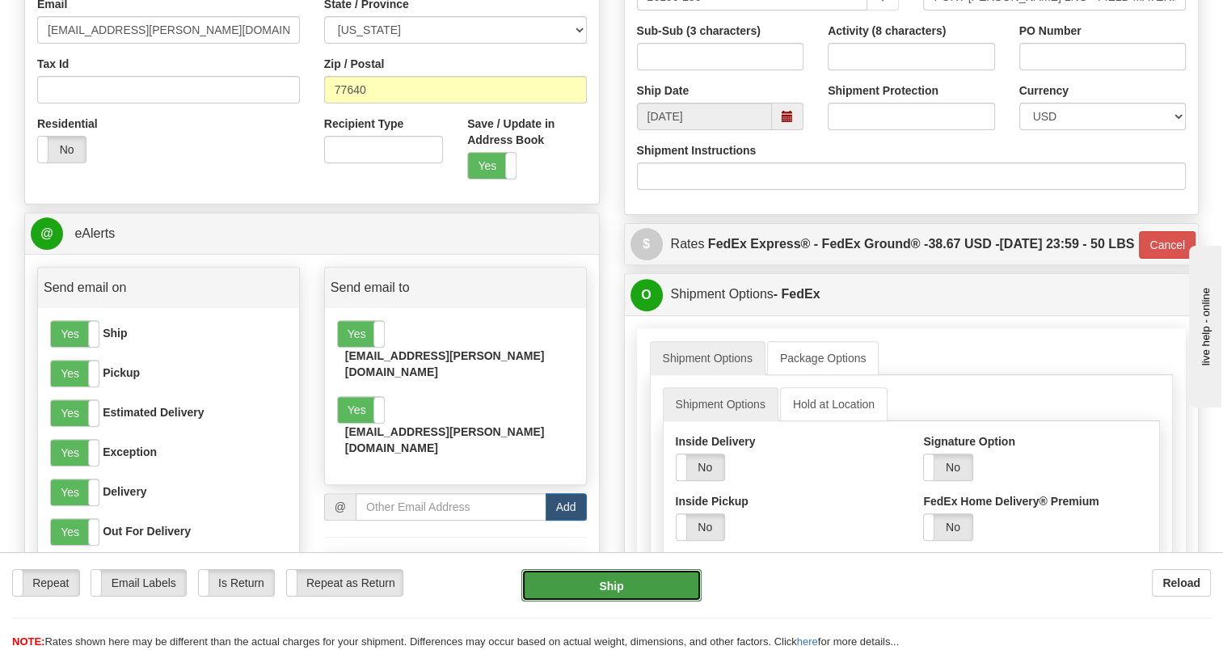
click at [609, 587] on button "Ship" at bounding box center [610, 585] width 179 height 32
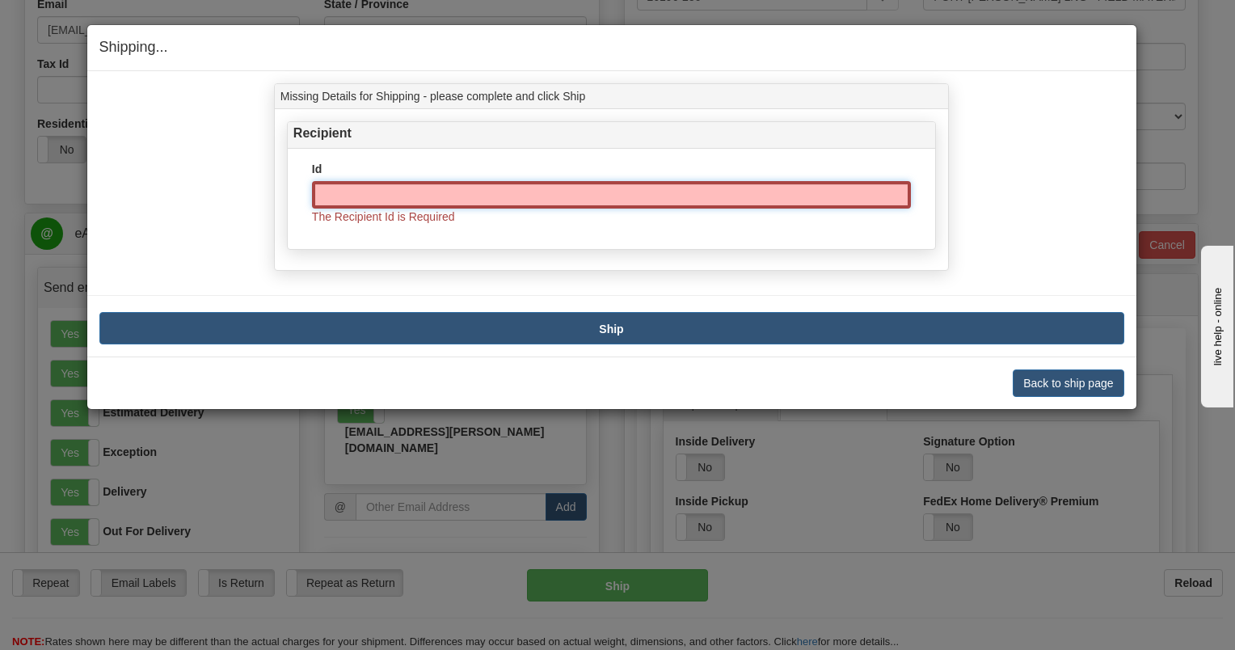
click at [417, 196] on input "Id" at bounding box center [611, 194] width 599 height 27
type input "Port [PERSON_NAME]"
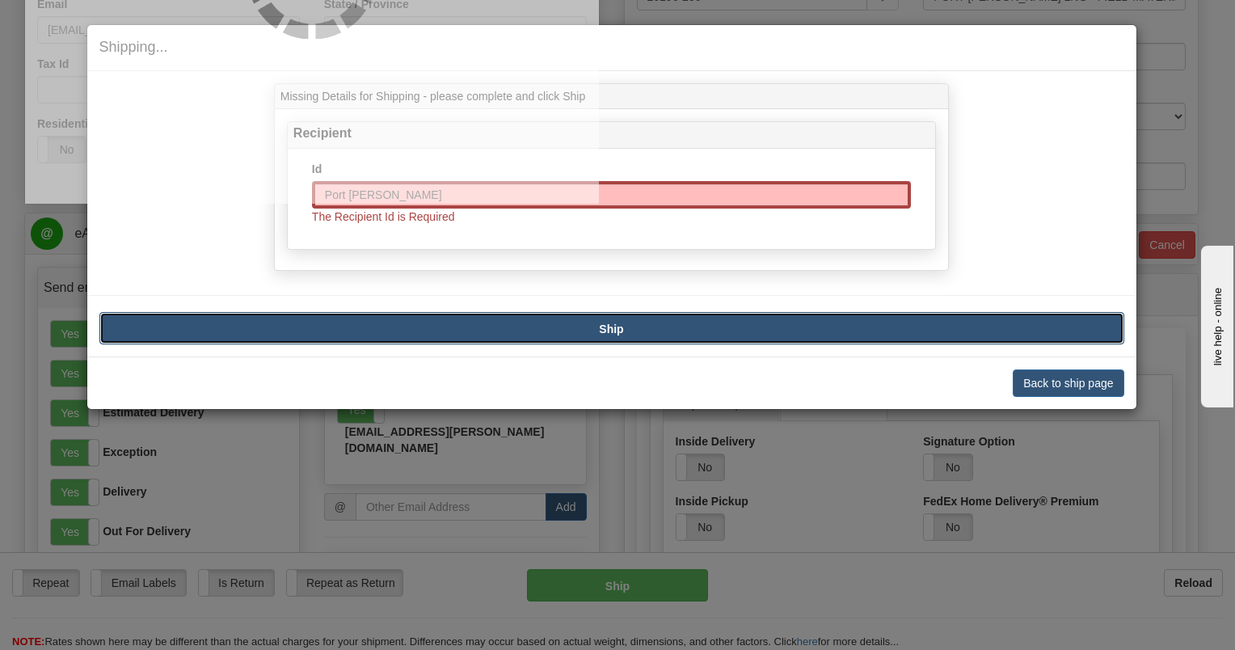
type input "92"
click at [608, 326] on b "Ship" at bounding box center [611, 328] width 24 height 13
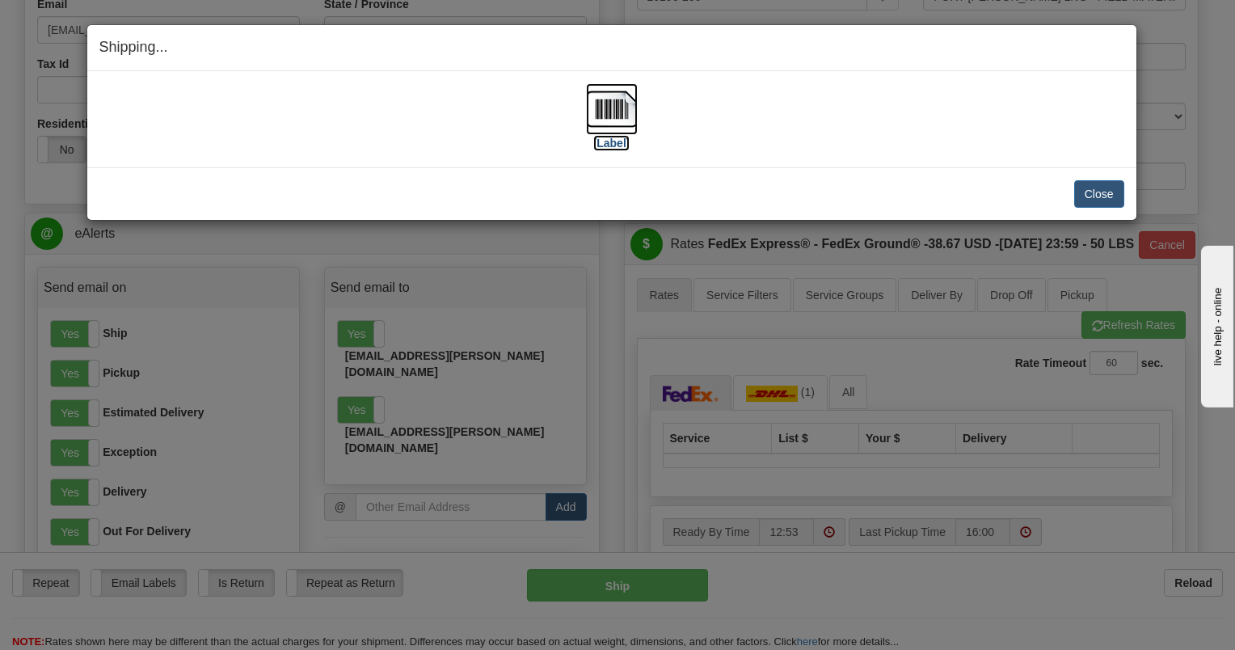
click at [618, 145] on label "[Label]" at bounding box center [611, 143] width 37 height 16
click at [1101, 194] on button "Close" at bounding box center [1099, 193] width 50 height 27
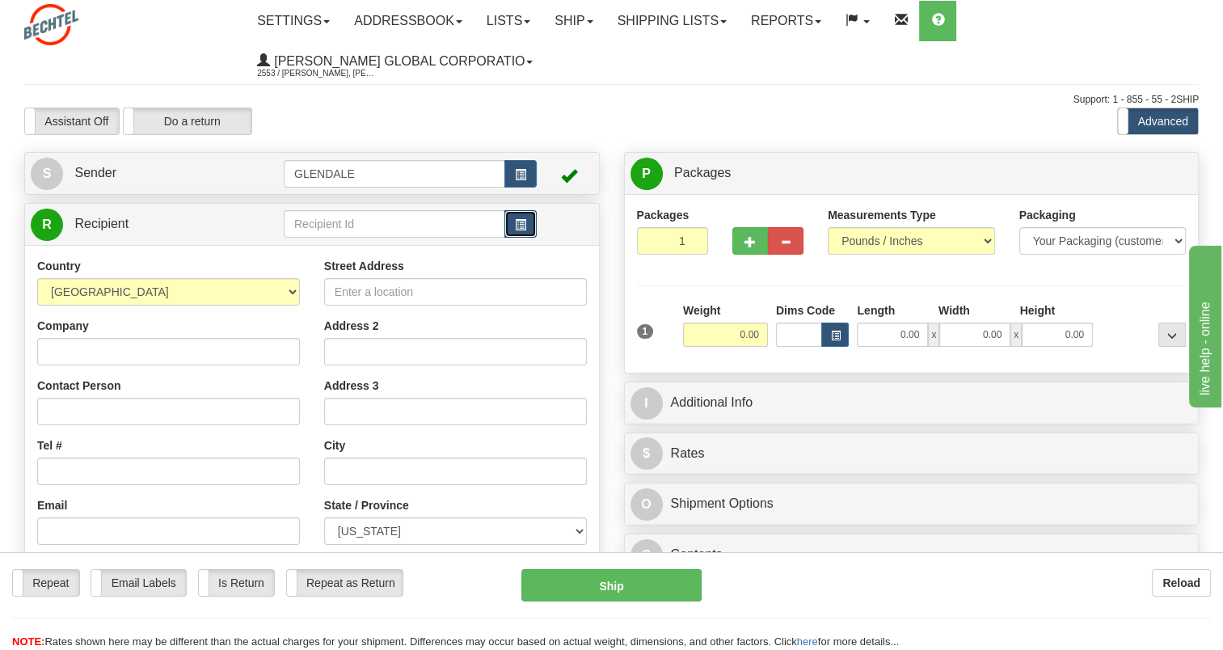
click at [521, 223] on span "button" at bounding box center [520, 225] width 11 height 11
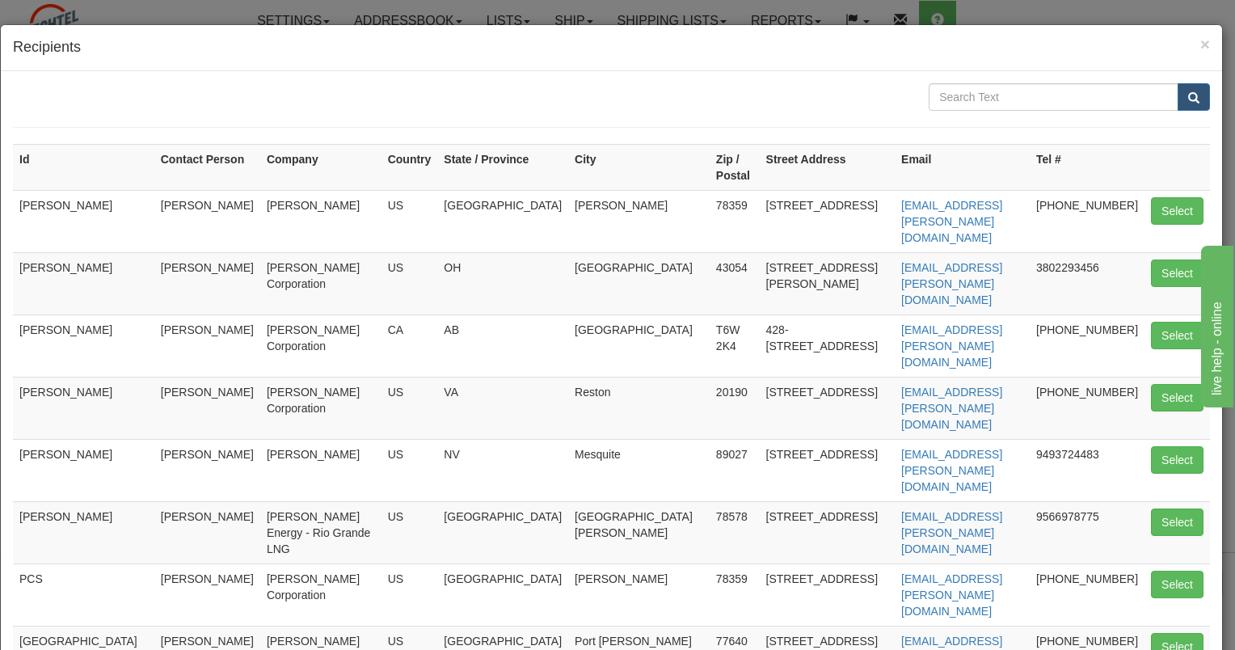
scroll to position [140, 0]
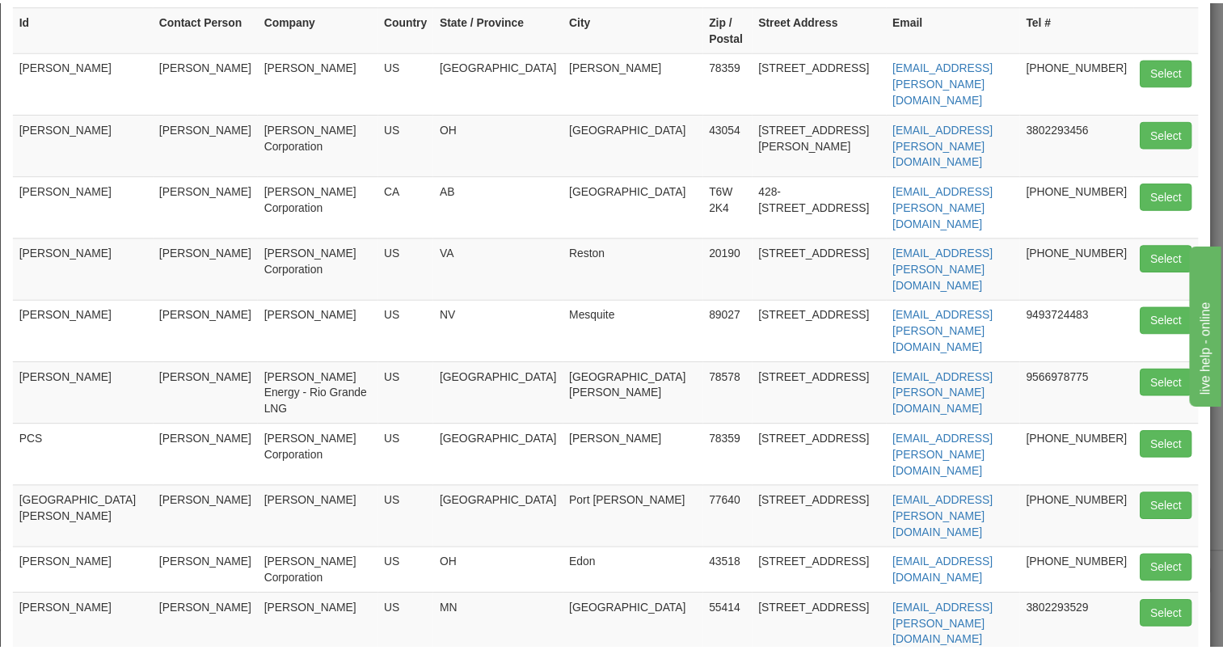
scroll to position [0, 0]
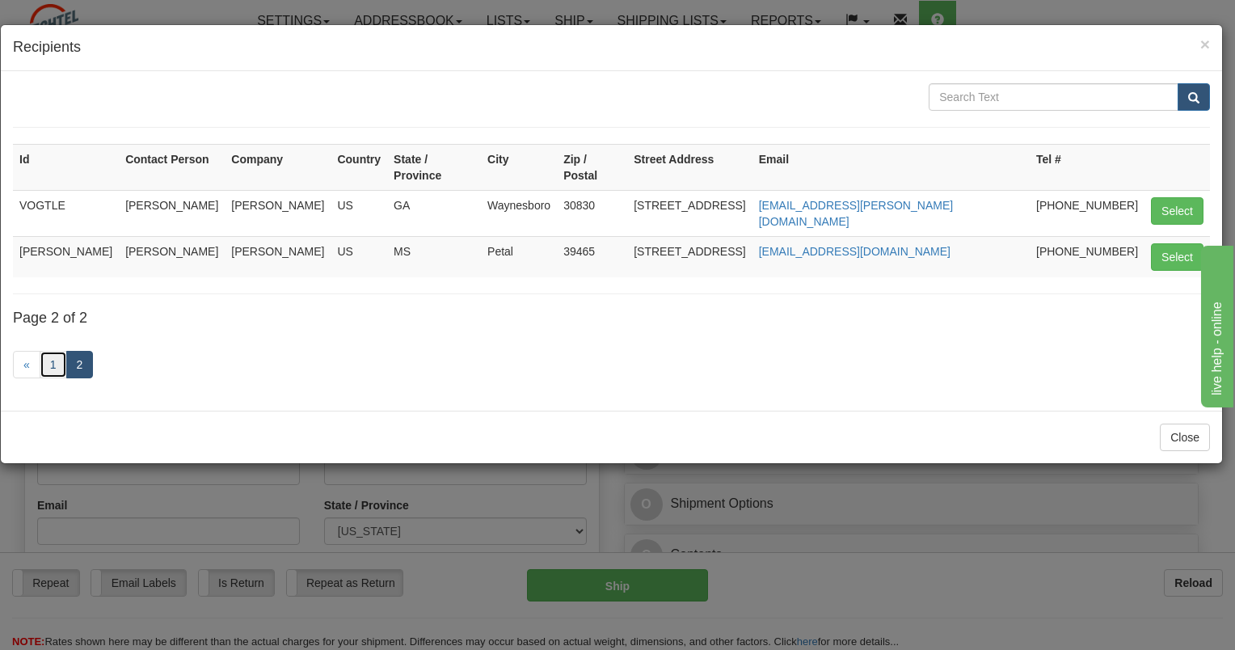
click at [51, 351] on link "1" at bounding box center [53, 364] width 27 height 27
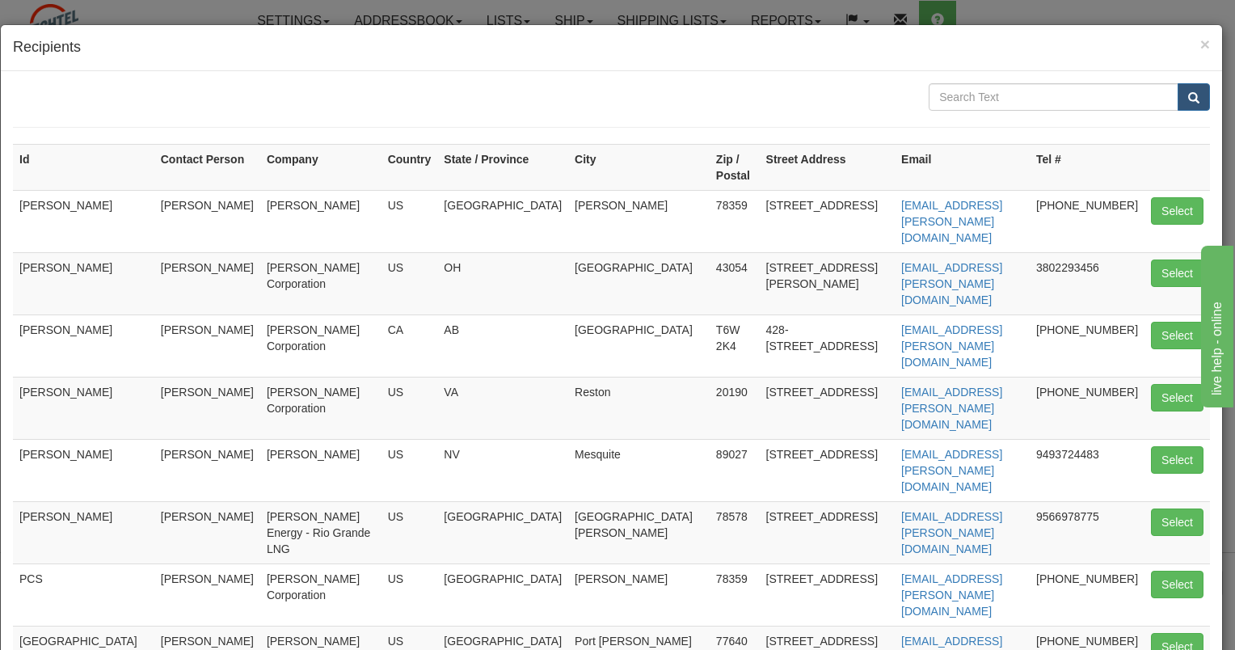
click at [85, 625] on td "[GEOGRAPHIC_DATA][PERSON_NAME]" at bounding box center [83, 656] width 141 height 62
drag, startPoint x: 85, startPoint y: 473, endPoint x: 108, endPoint y: 481, distance: 24.8
click at [108, 625] on td "[GEOGRAPHIC_DATA][PERSON_NAME]" at bounding box center [83, 656] width 141 height 62
click at [1164, 633] on button "Select" at bounding box center [1177, 646] width 53 height 27
type input "[GEOGRAPHIC_DATA][PERSON_NAME]"
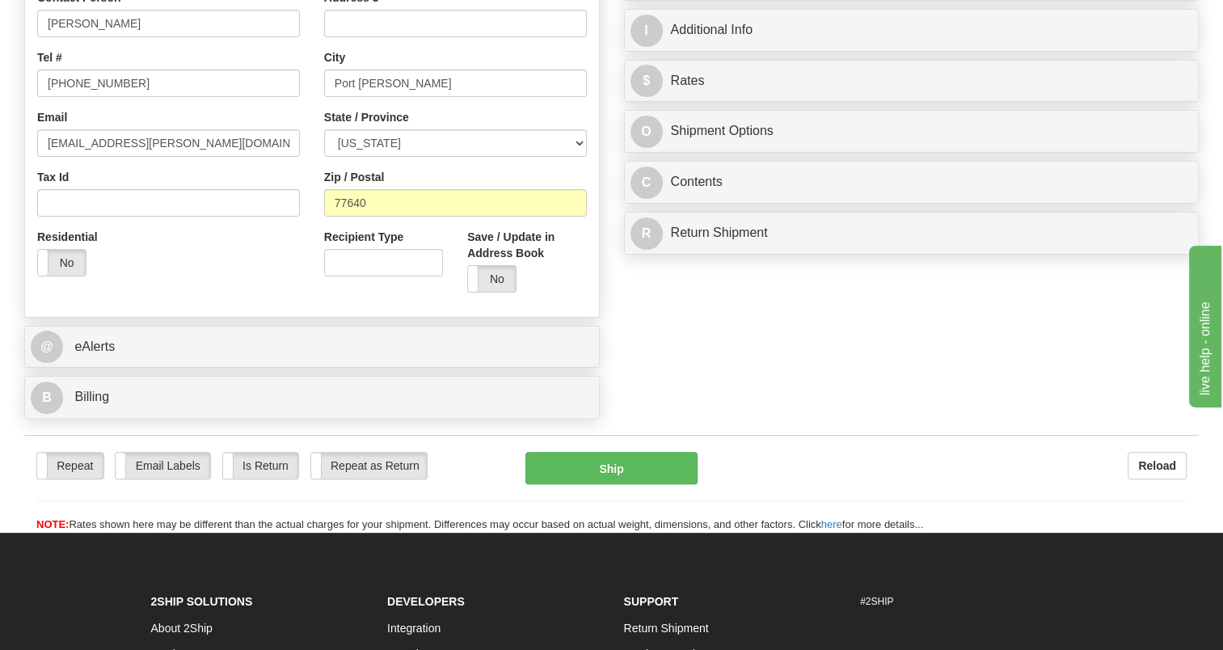
scroll to position [404, 0]
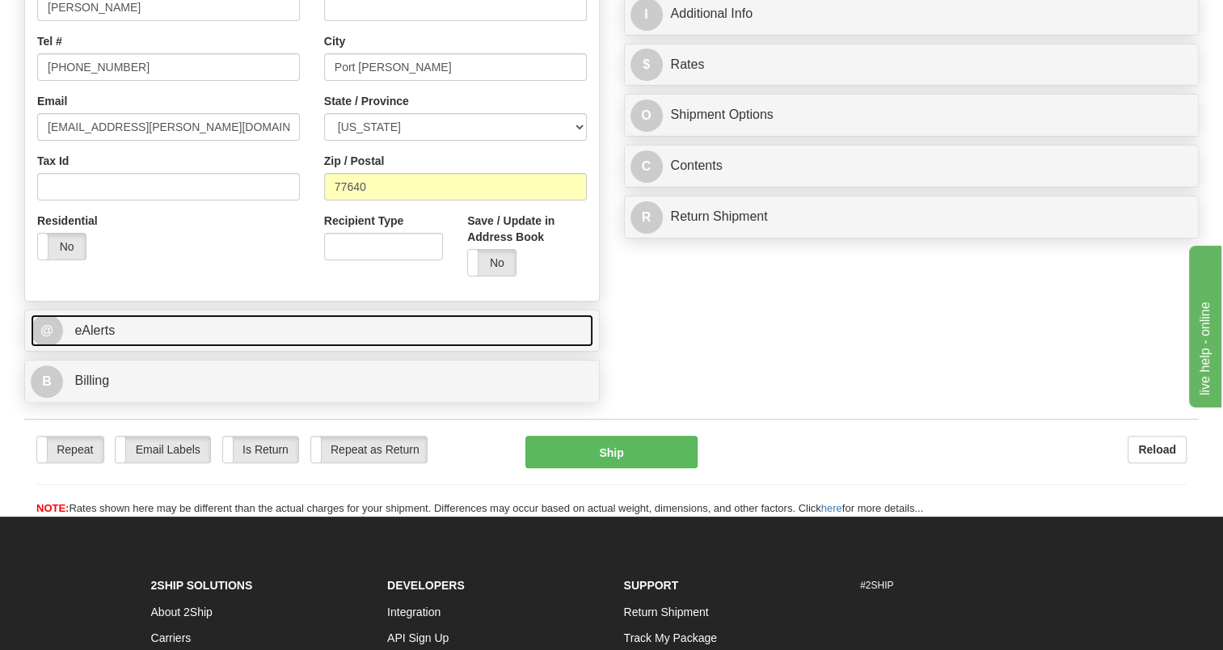
type input "0.00"
click at [505, 320] on link "@ eAlerts" at bounding box center [312, 330] width 562 height 33
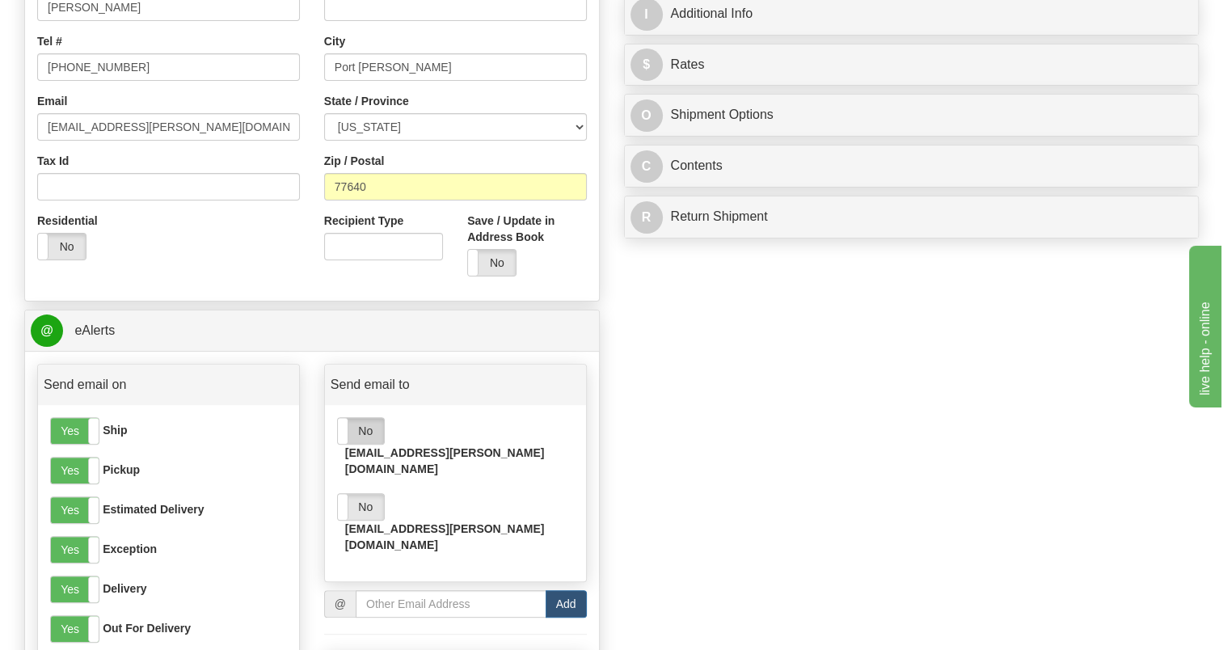
click at [368, 423] on label "No" at bounding box center [361, 431] width 46 height 26
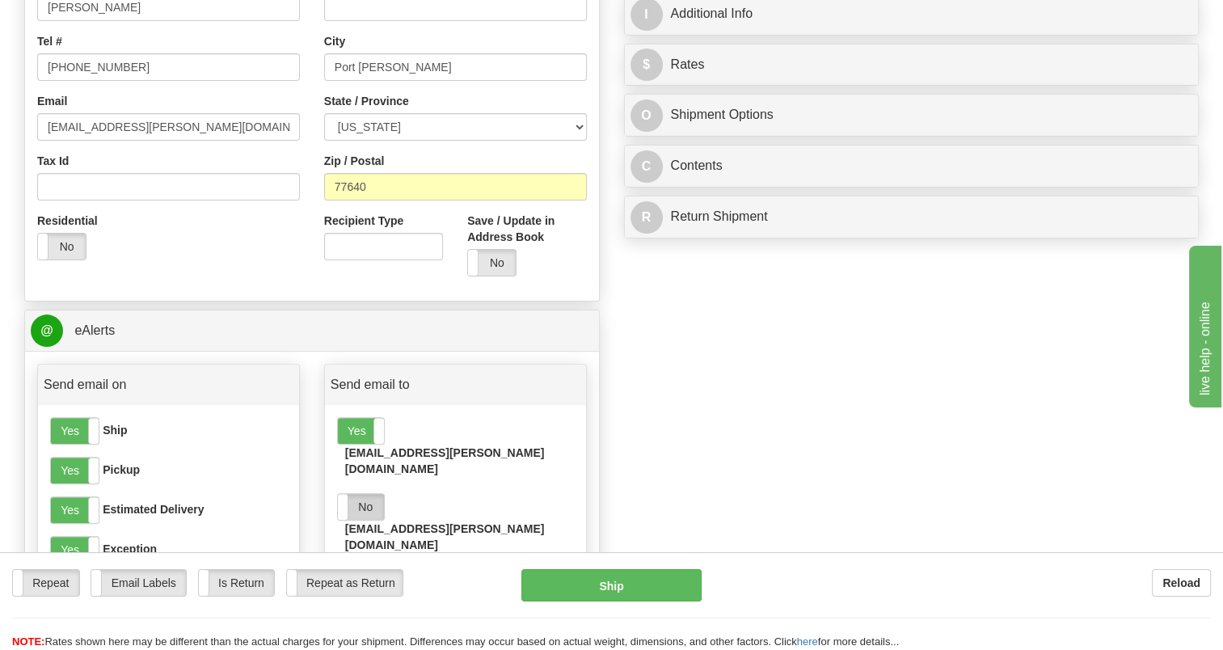
click at [365, 494] on label "No" at bounding box center [361, 507] width 46 height 26
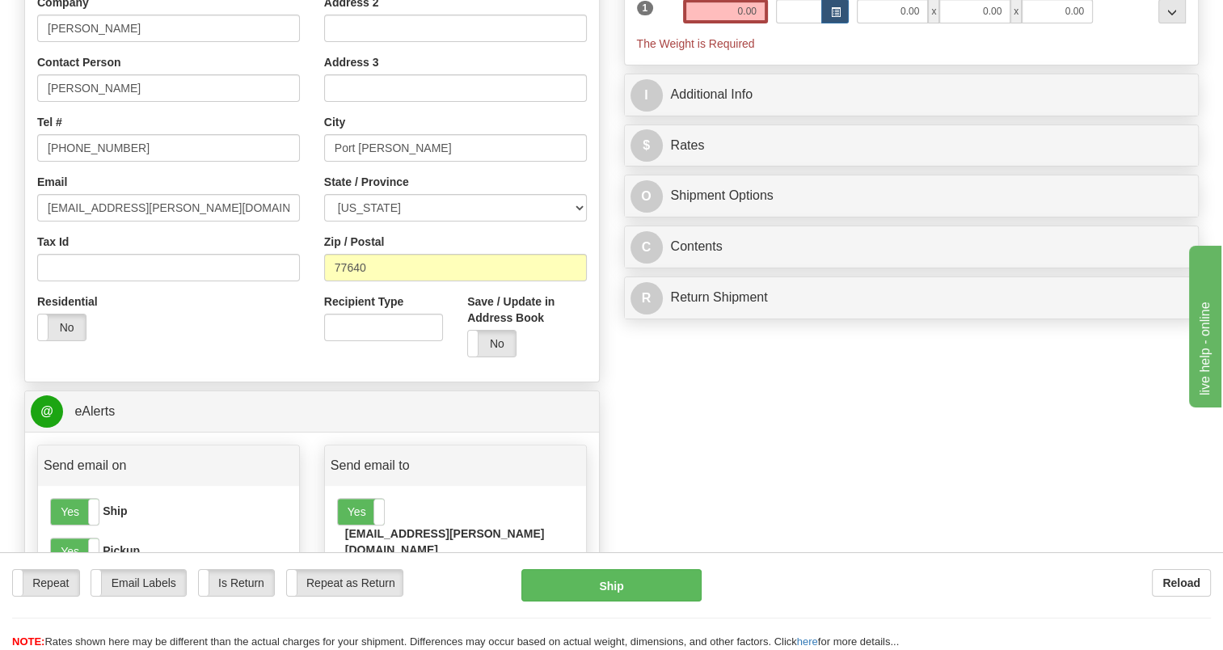
scroll to position [0, 0]
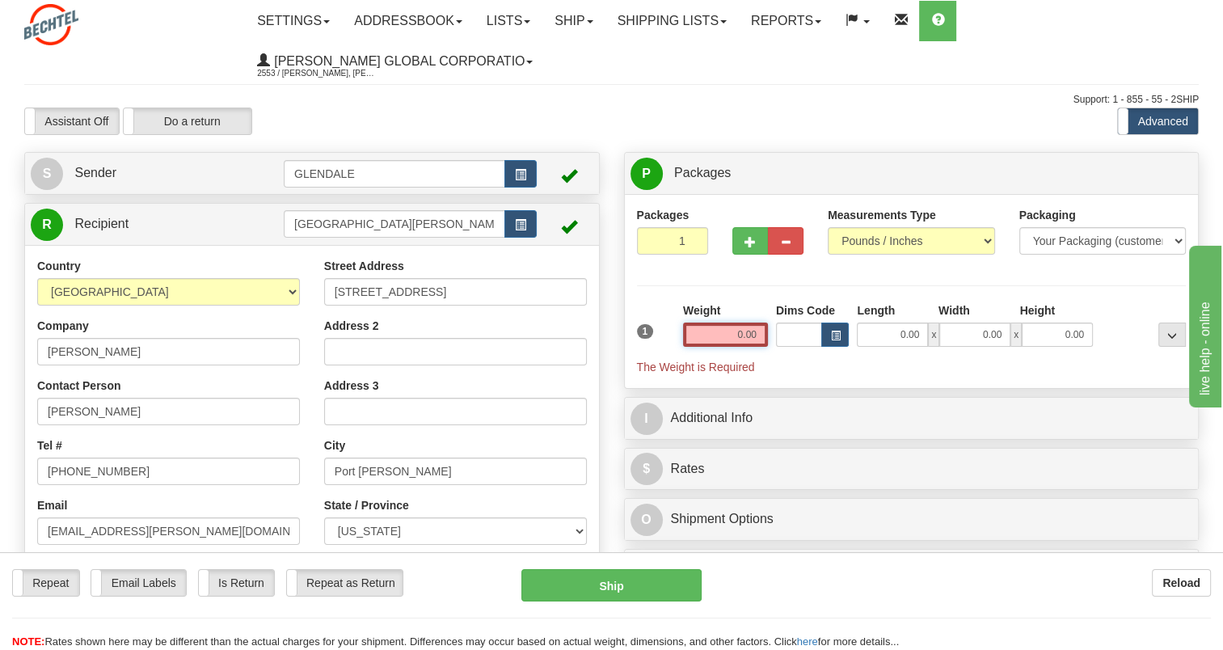
drag, startPoint x: 727, startPoint y: 332, endPoint x: 764, endPoint y: 337, distance: 37.5
click at [764, 337] on input "0.00" at bounding box center [725, 334] width 85 height 24
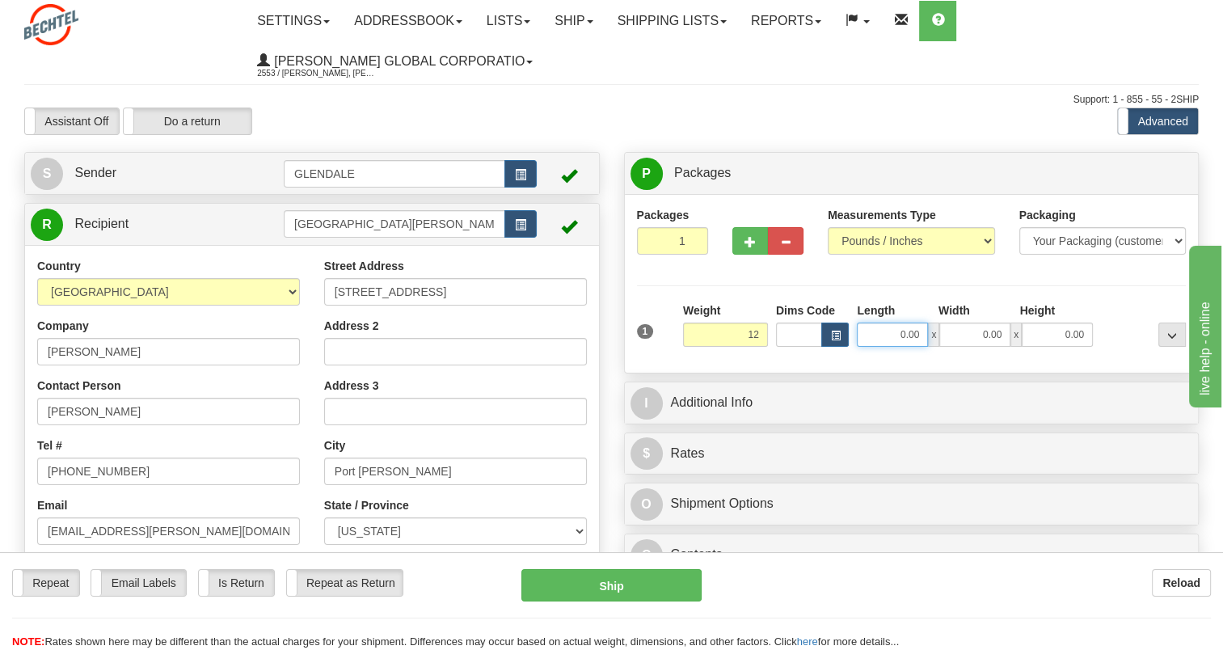
type input "12.00"
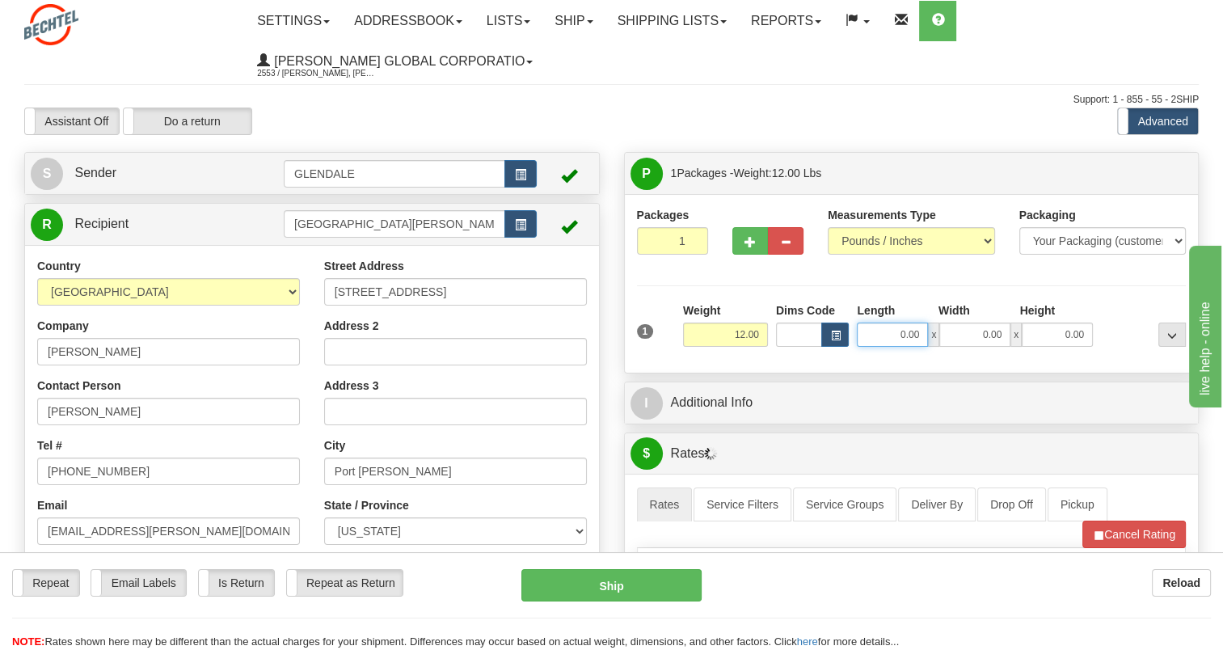
drag, startPoint x: 893, startPoint y: 335, endPoint x: 1010, endPoint y: 343, distance: 117.5
click at [1010, 343] on div "0.00 x 0.00 x 0.00" at bounding box center [975, 334] width 236 height 24
type input "11.00"
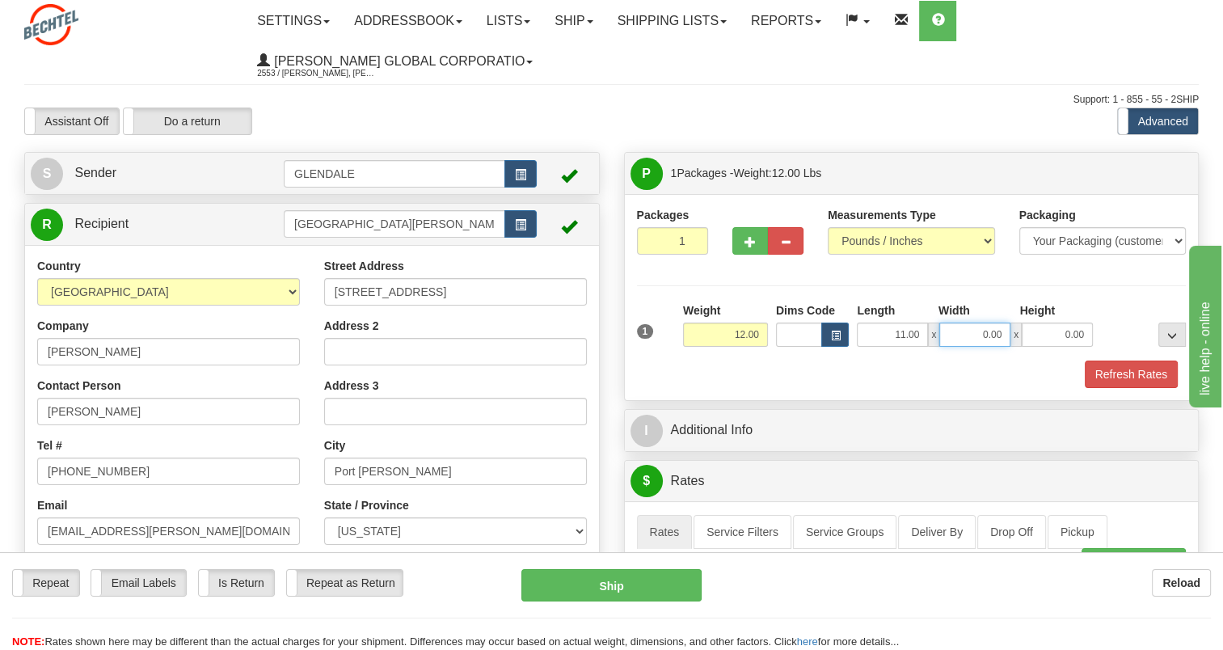
drag, startPoint x: 975, startPoint y: 338, endPoint x: 1016, endPoint y: 338, distance: 41.2
click at [1016, 338] on div "11.00 x 0.00 x 0.00" at bounding box center [975, 334] width 236 height 24
type input "9.00"
drag, startPoint x: 1058, startPoint y: 329, endPoint x: 1118, endPoint y: 344, distance: 62.5
click at [1118, 344] on div "1 Weight 12.00 Dims Code x x" at bounding box center [912, 330] width 558 height 57
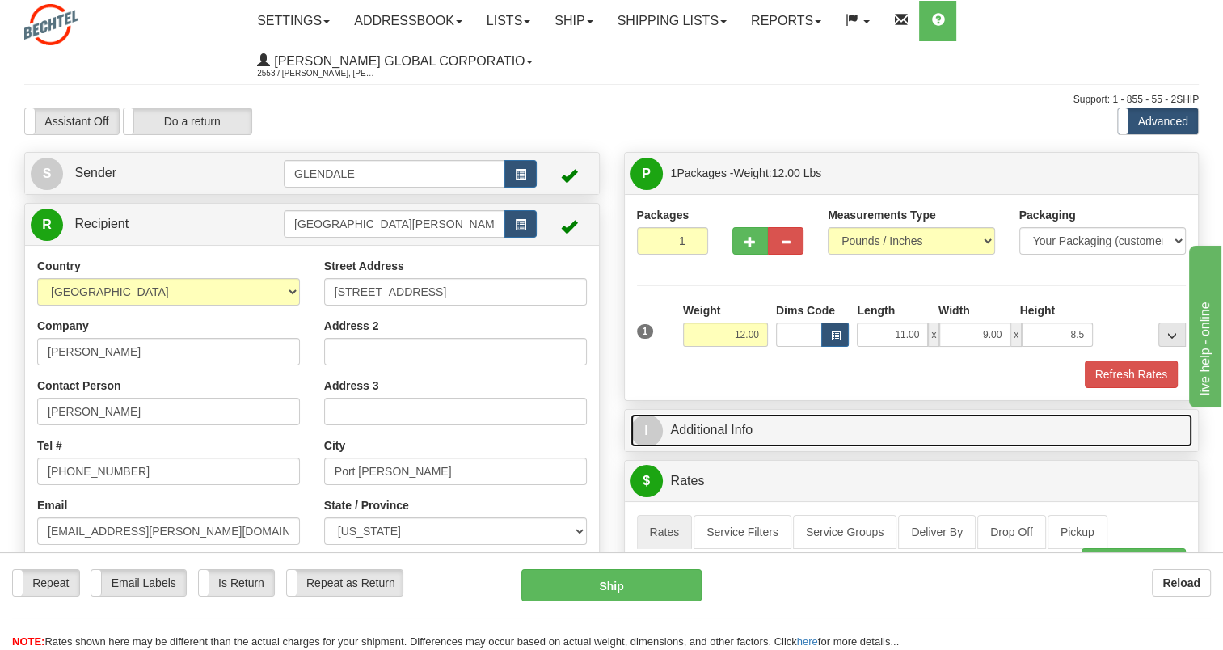
type input "8.50"
click at [946, 423] on link "I Additional Info" at bounding box center [911, 430] width 562 height 33
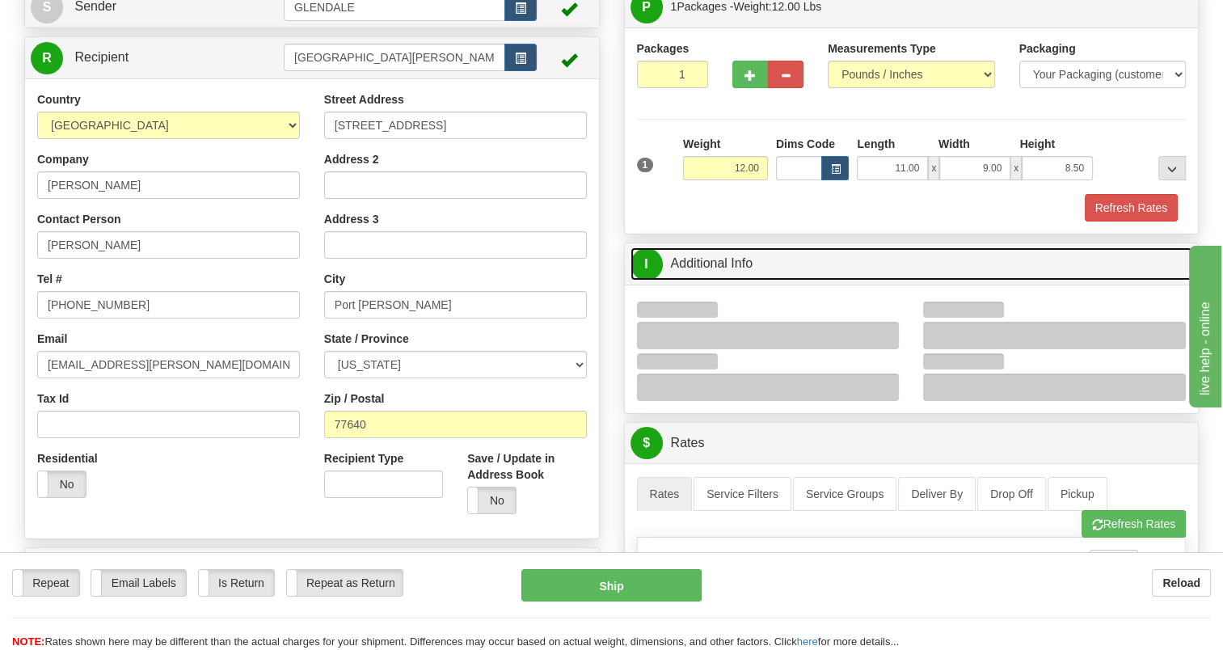
scroll to position [242, 0]
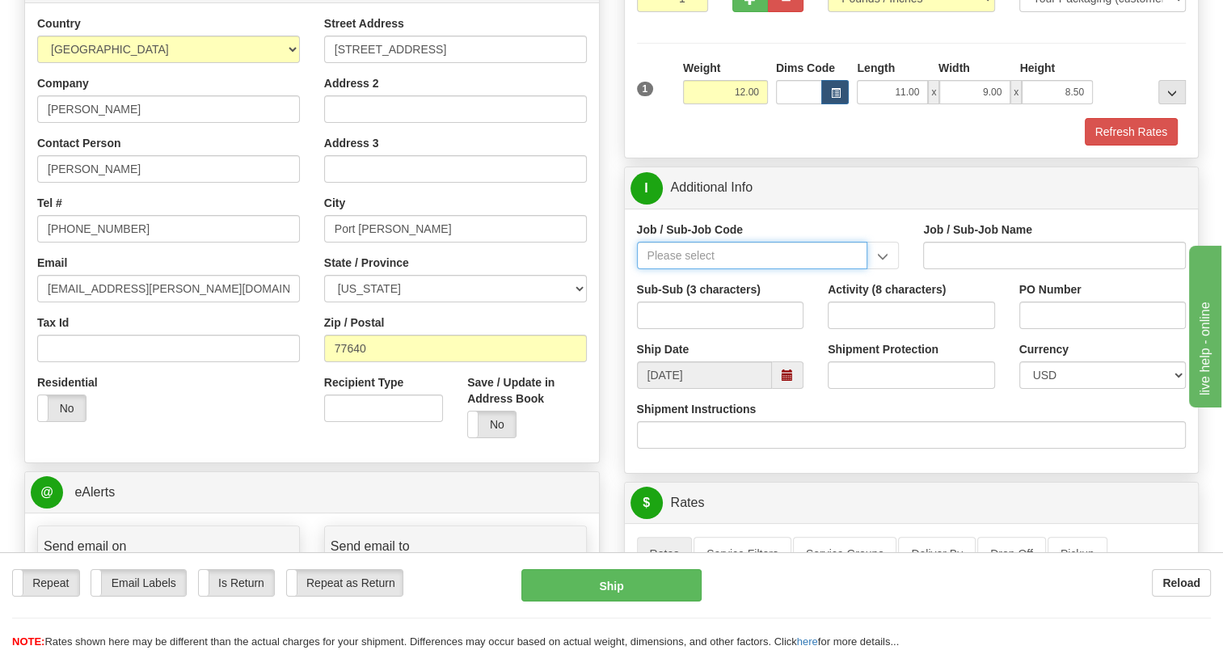
click at [793, 253] on input "Job / Sub-Job Code" at bounding box center [752, 255] width 231 height 27
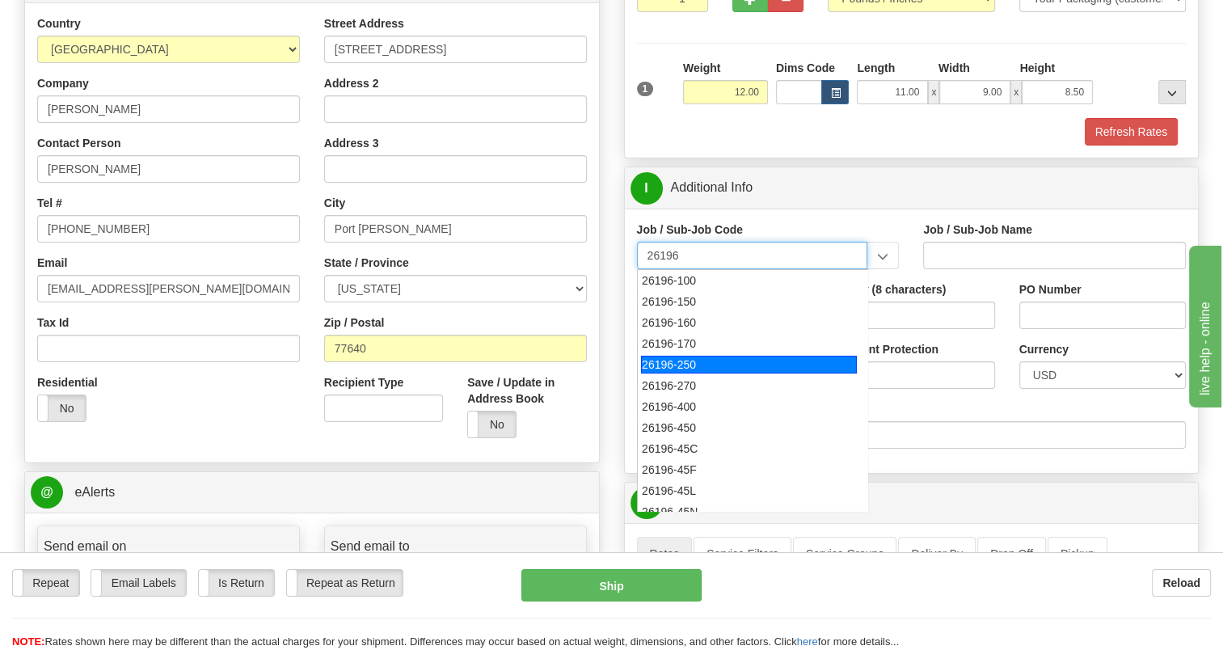
click at [715, 364] on div "26196-250" at bounding box center [749, 365] width 216 height 18
type input "26196-250"
type input "PORT [PERSON_NAME] LNG - FIELD MATERIAL REQUISTIONS"
type input "26196-250"
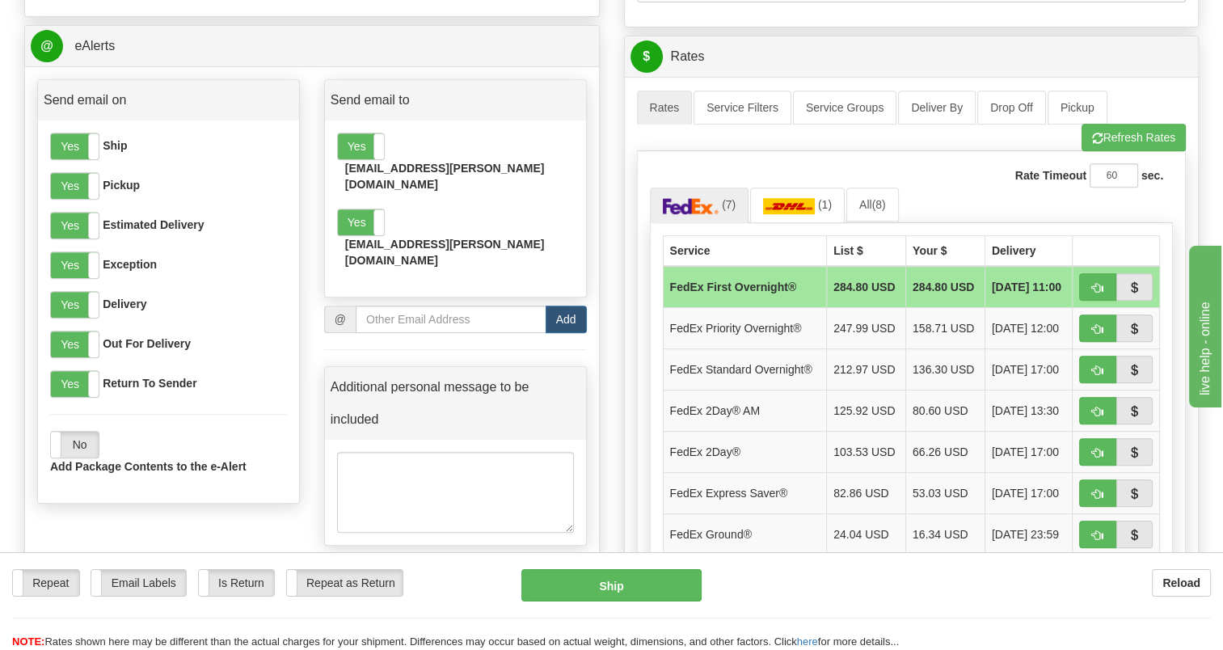
scroll to position [808, 0]
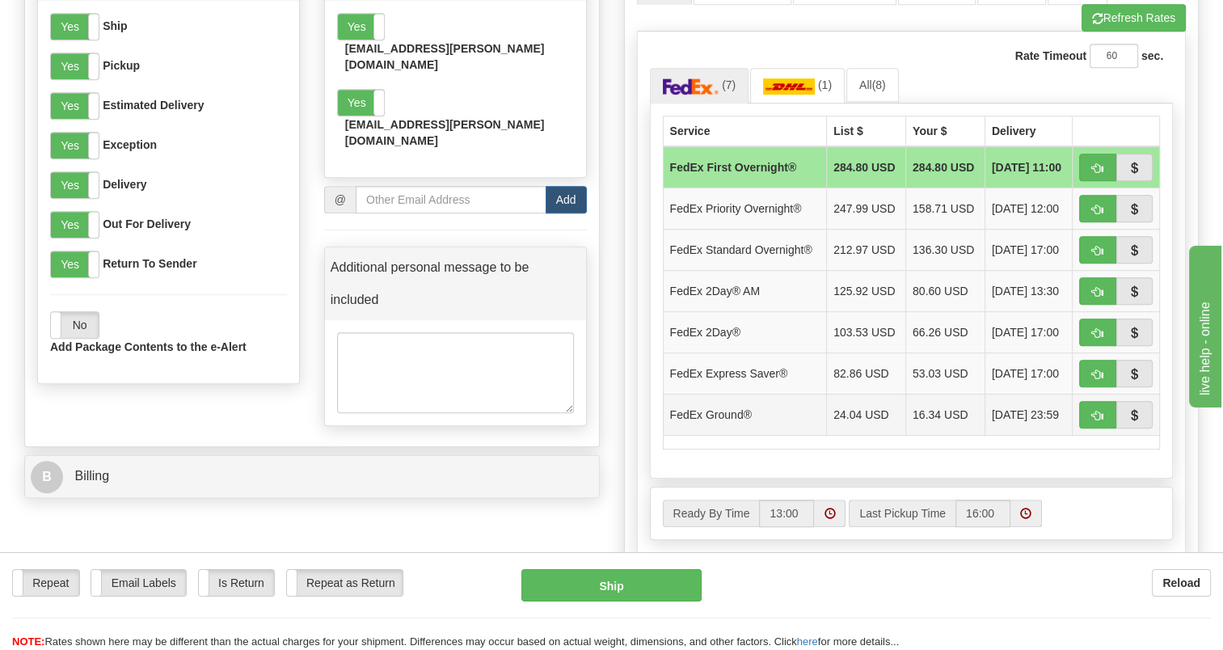
click at [764, 406] on td "FedEx Ground®" at bounding box center [745, 414] width 164 height 41
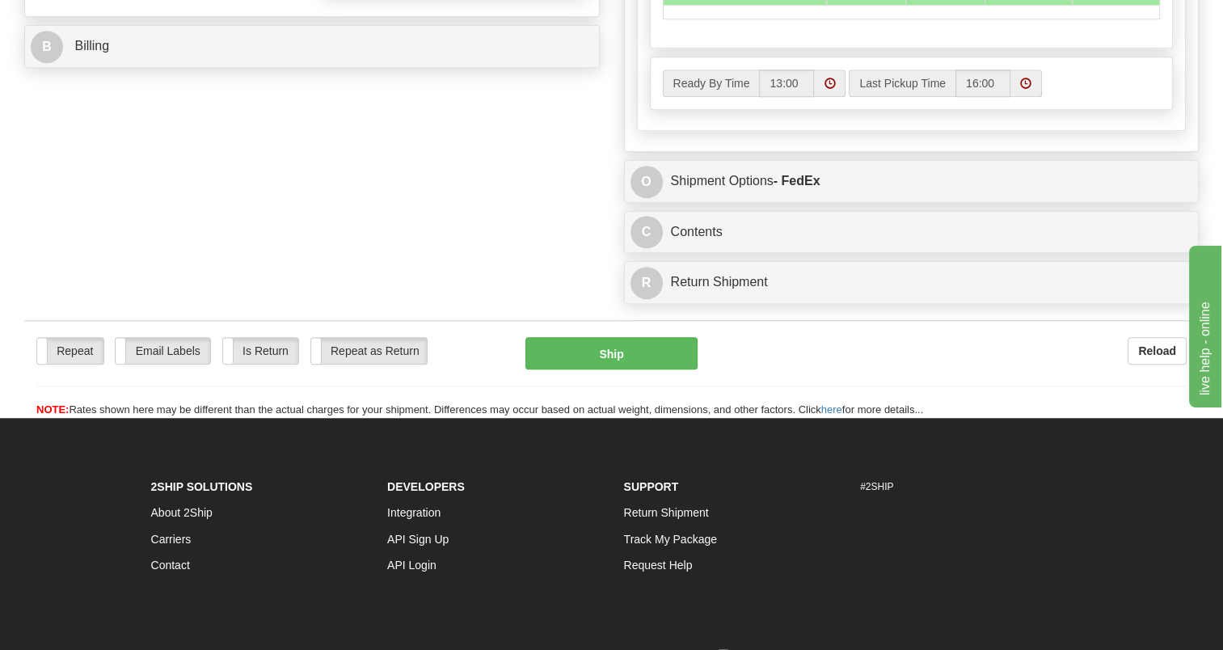
scroll to position [1293, 0]
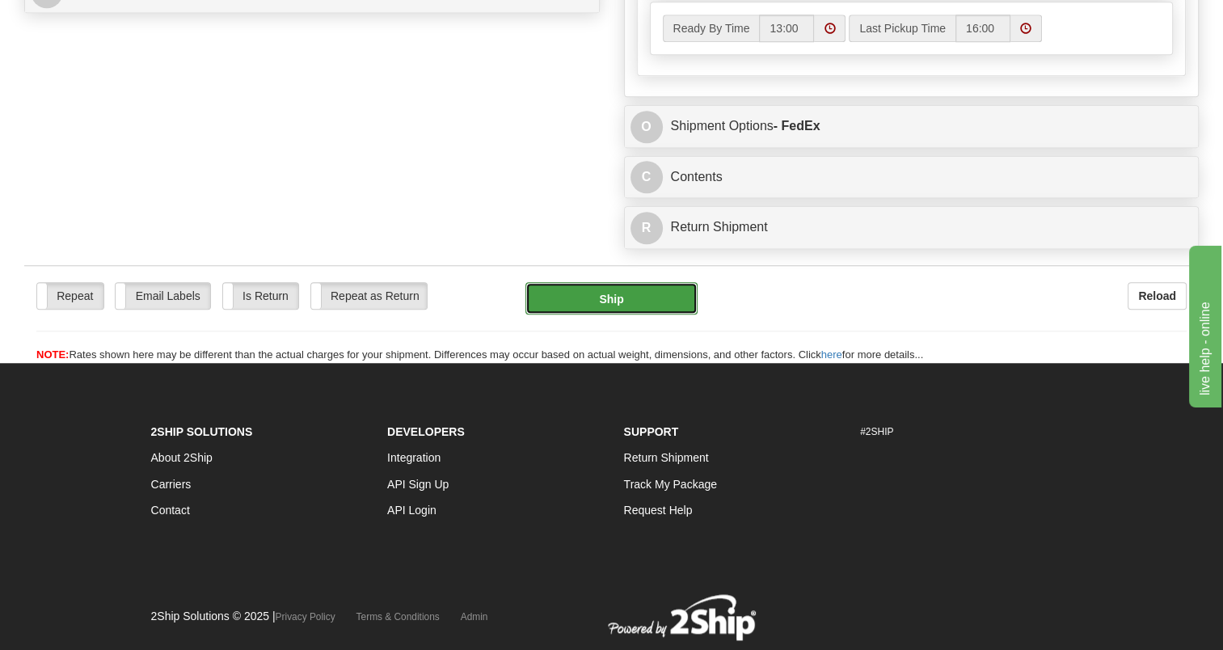
click at [612, 288] on button "Ship" at bounding box center [610, 298] width 171 height 32
type input "92"
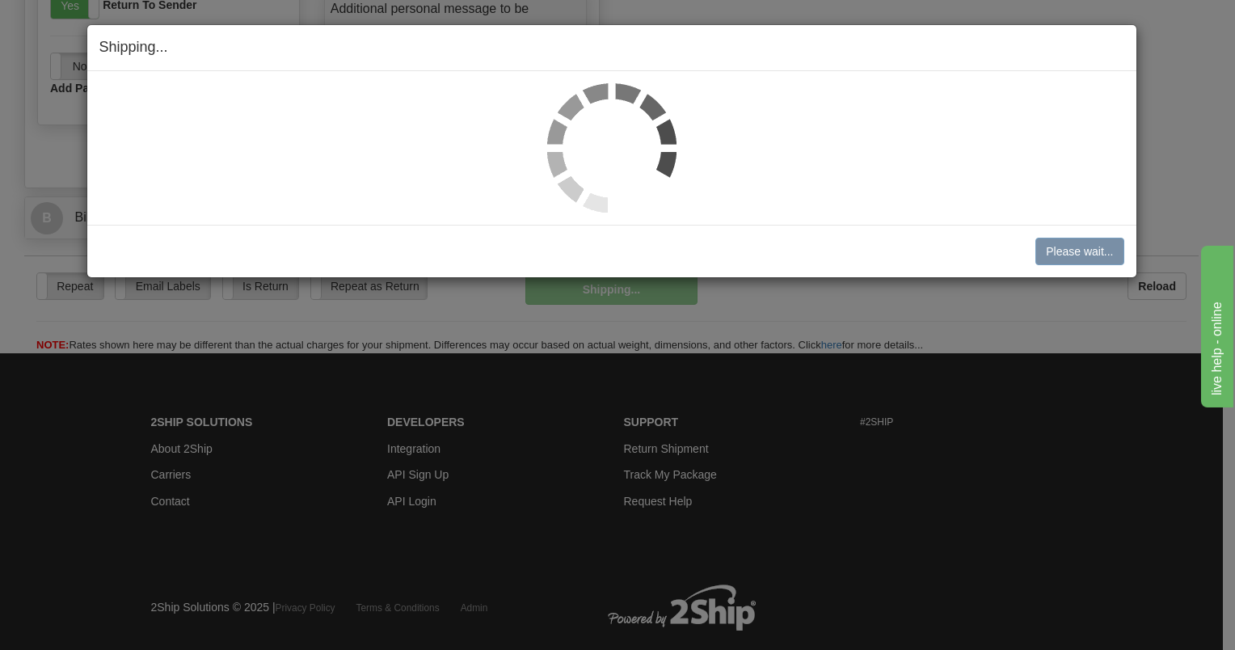
scroll to position [1063, 0]
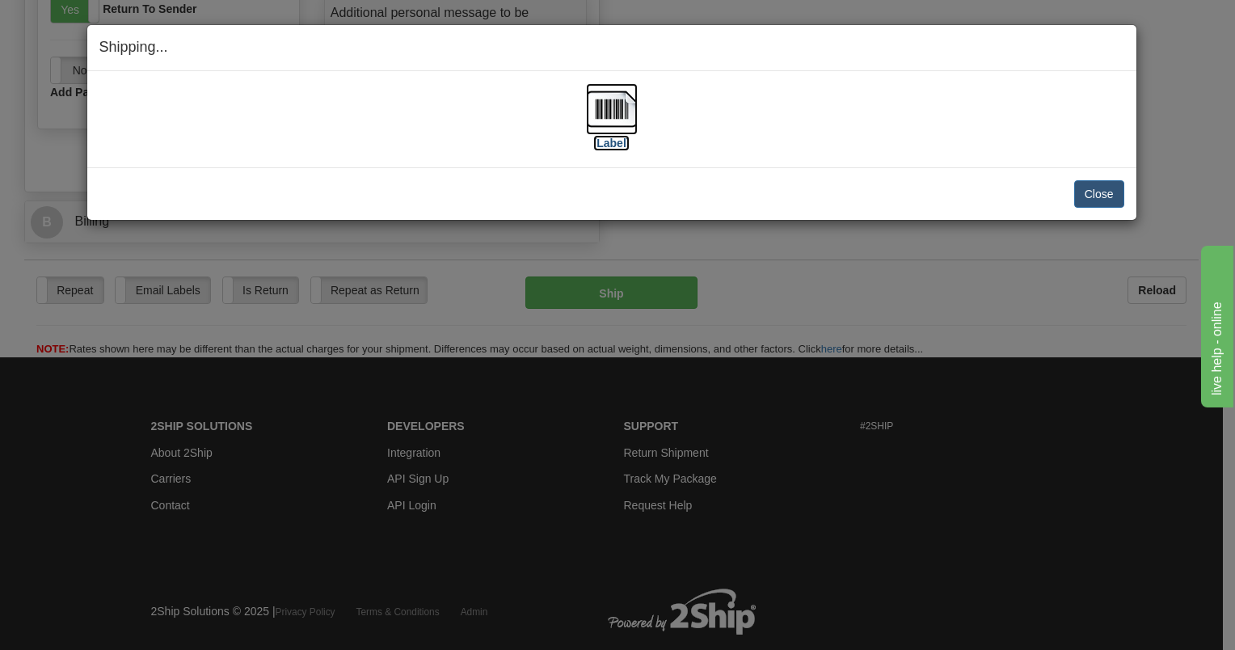
click at [610, 141] on label "[Label]" at bounding box center [611, 143] width 37 height 16
click at [1104, 194] on button "Close" at bounding box center [1099, 193] width 50 height 27
